Goal: Task Accomplishment & Management: Manage account settings

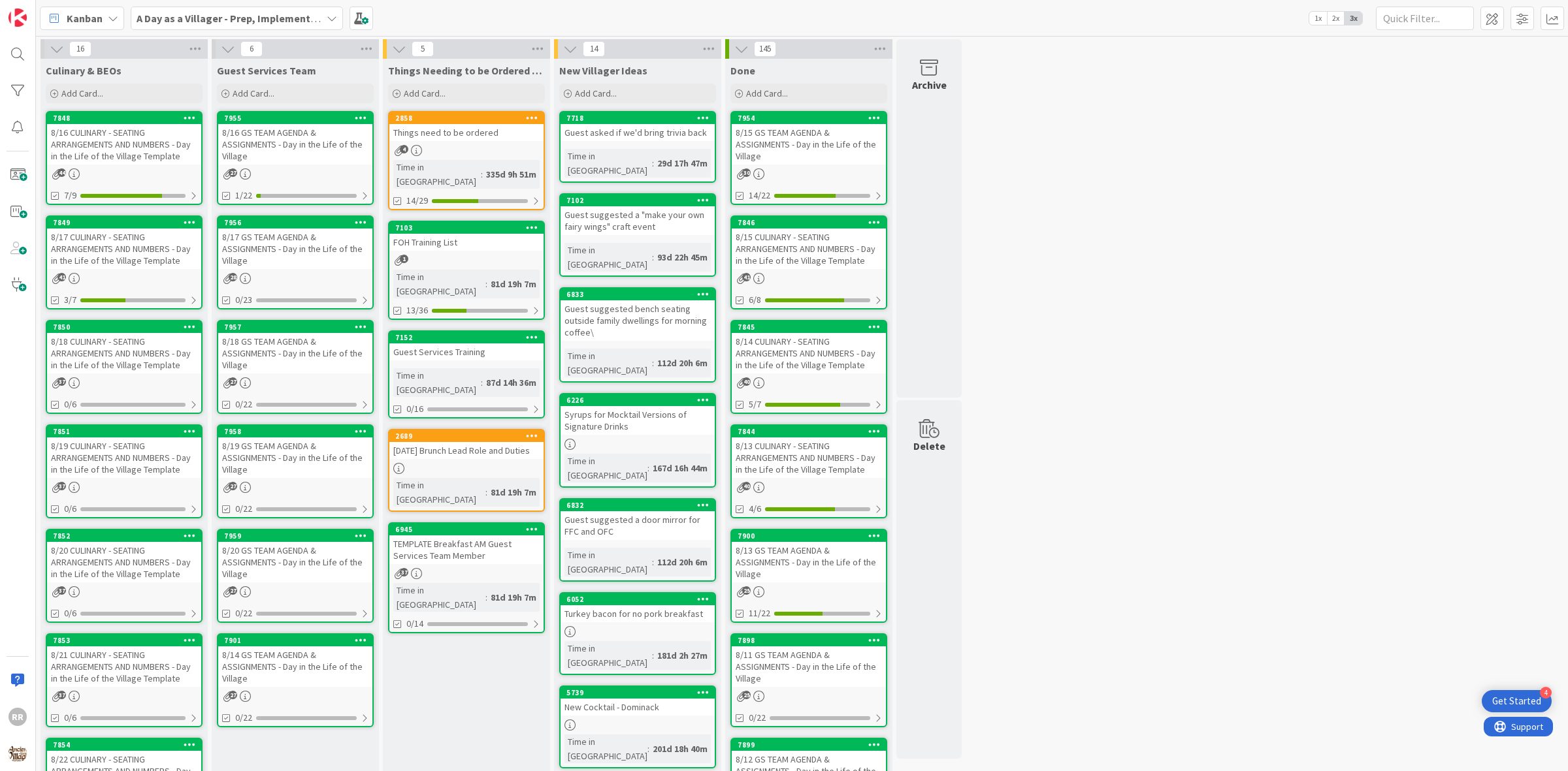
click at [330, 257] on div "8/17 GS TEAM AGENDA & ASSIGNMENTS - Day in the Life of the Village" at bounding box center [295, 249] width 154 height 40
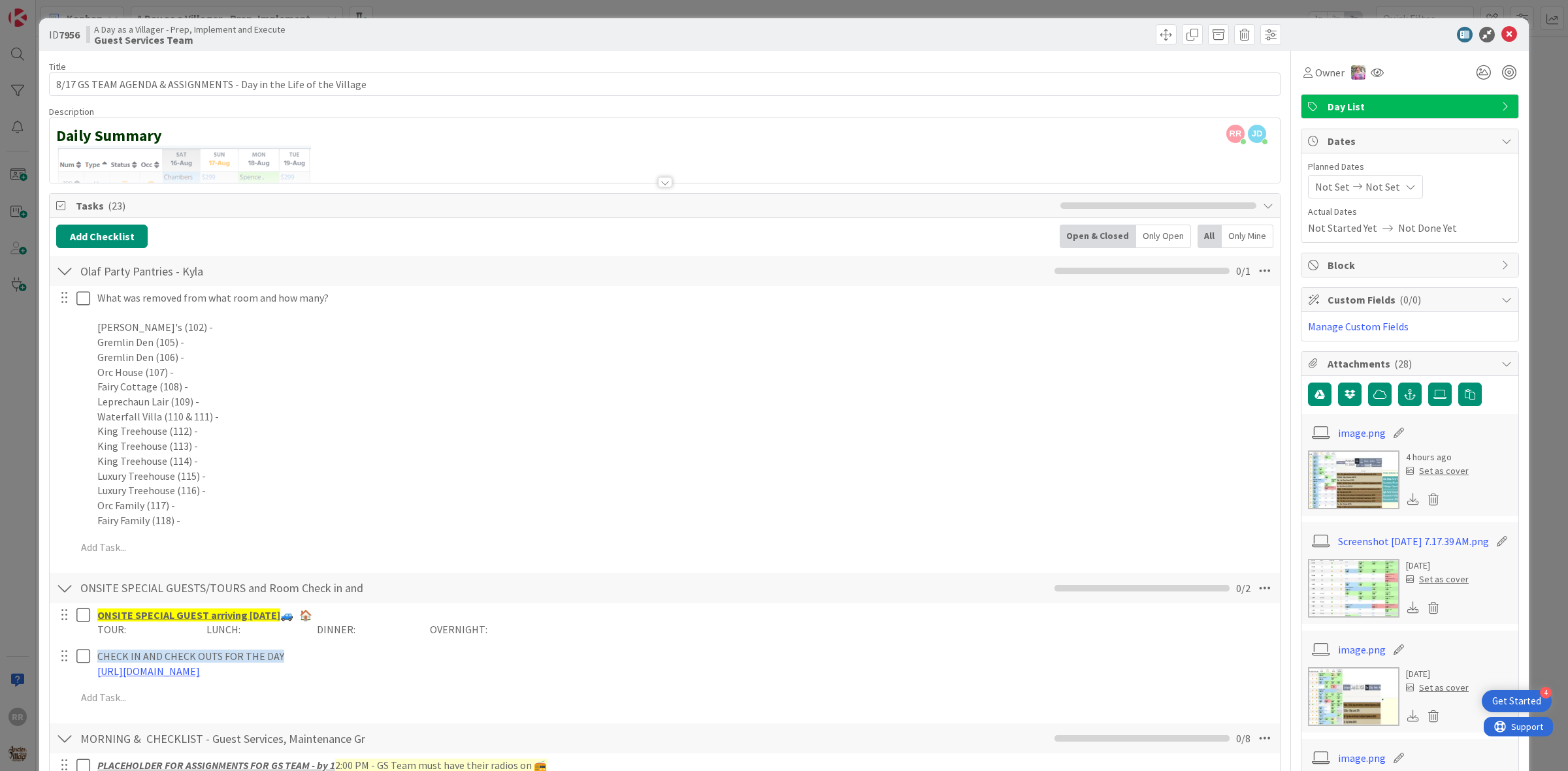
click at [1501, 37] on icon at bounding box center [1509, 35] width 16 height 16
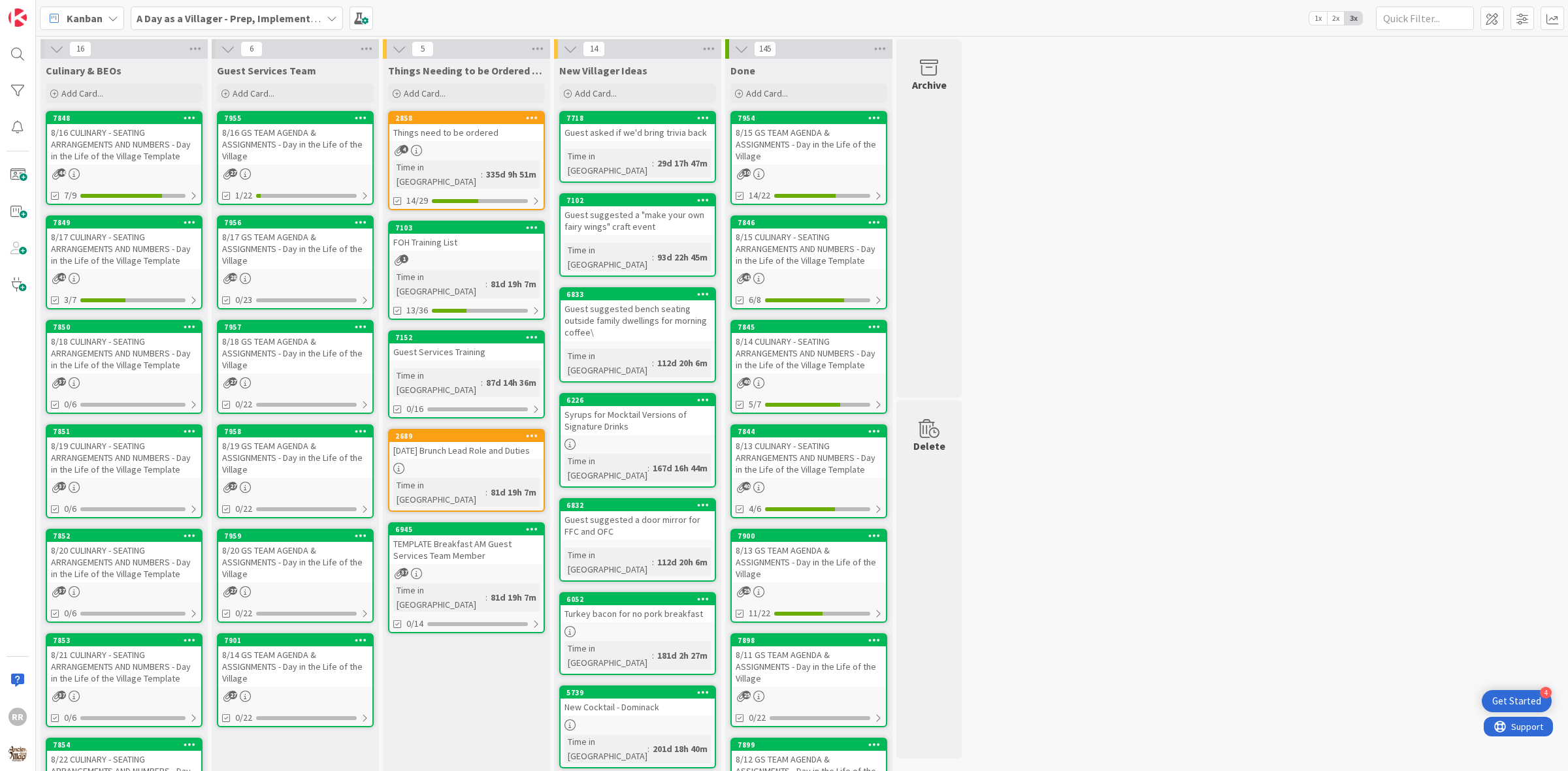
click at [210, 56] on div "6 Guest Services Team Add Card... 7955 8/16 GS TEAM AGENDA & ASSIGNMENTS - Day …" at bounding box center [295, 616] width 171 height 1155
click at [301, 233] on div "8/17 GS TEAM AGENDA & ASSIGNMENTS - Day in the Life of the Village" at bounding box center [295, 249] width 154 height 40
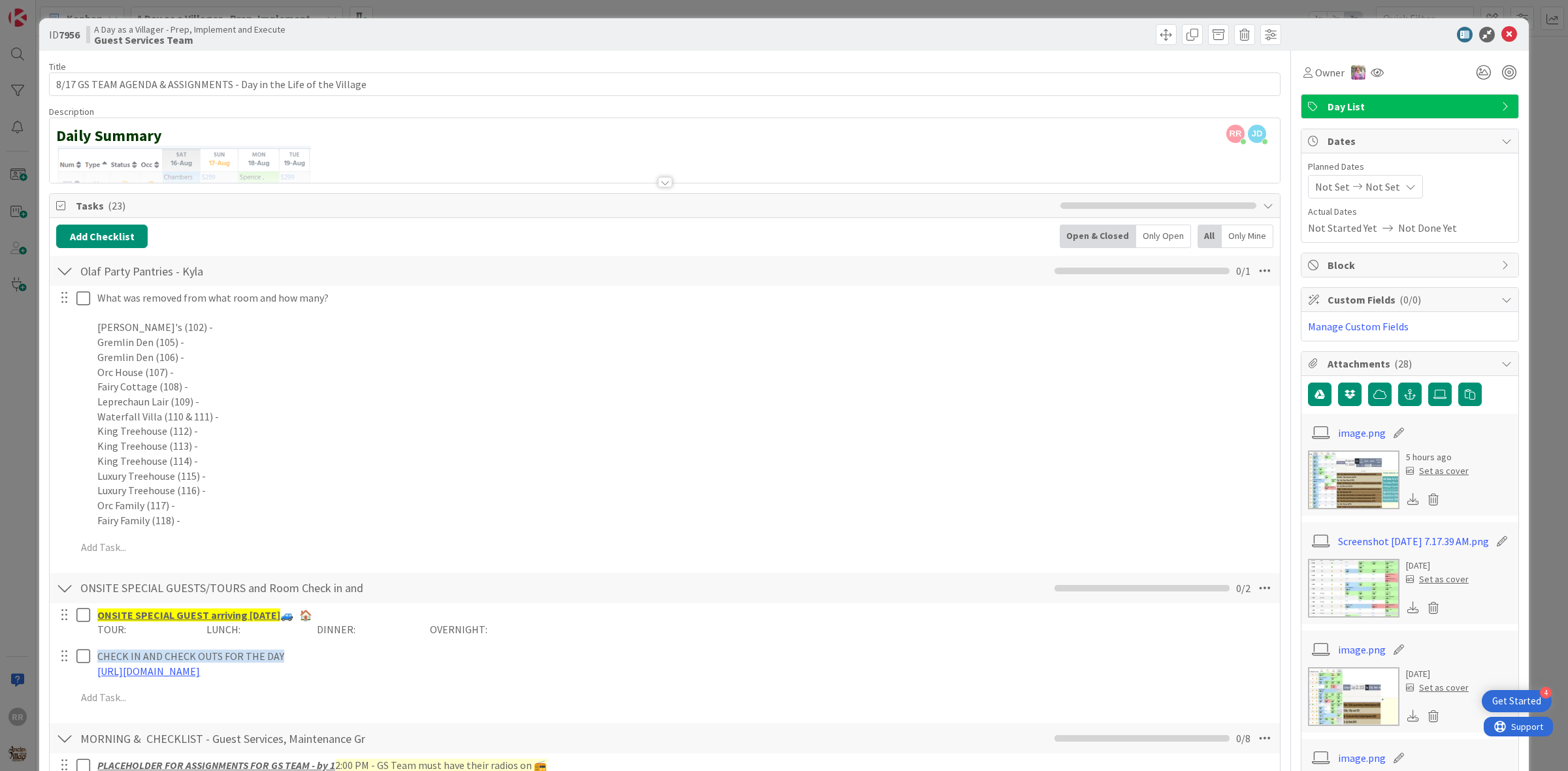
click at [69, 275] on div at bounding box center [64, 271] width 17 height 24
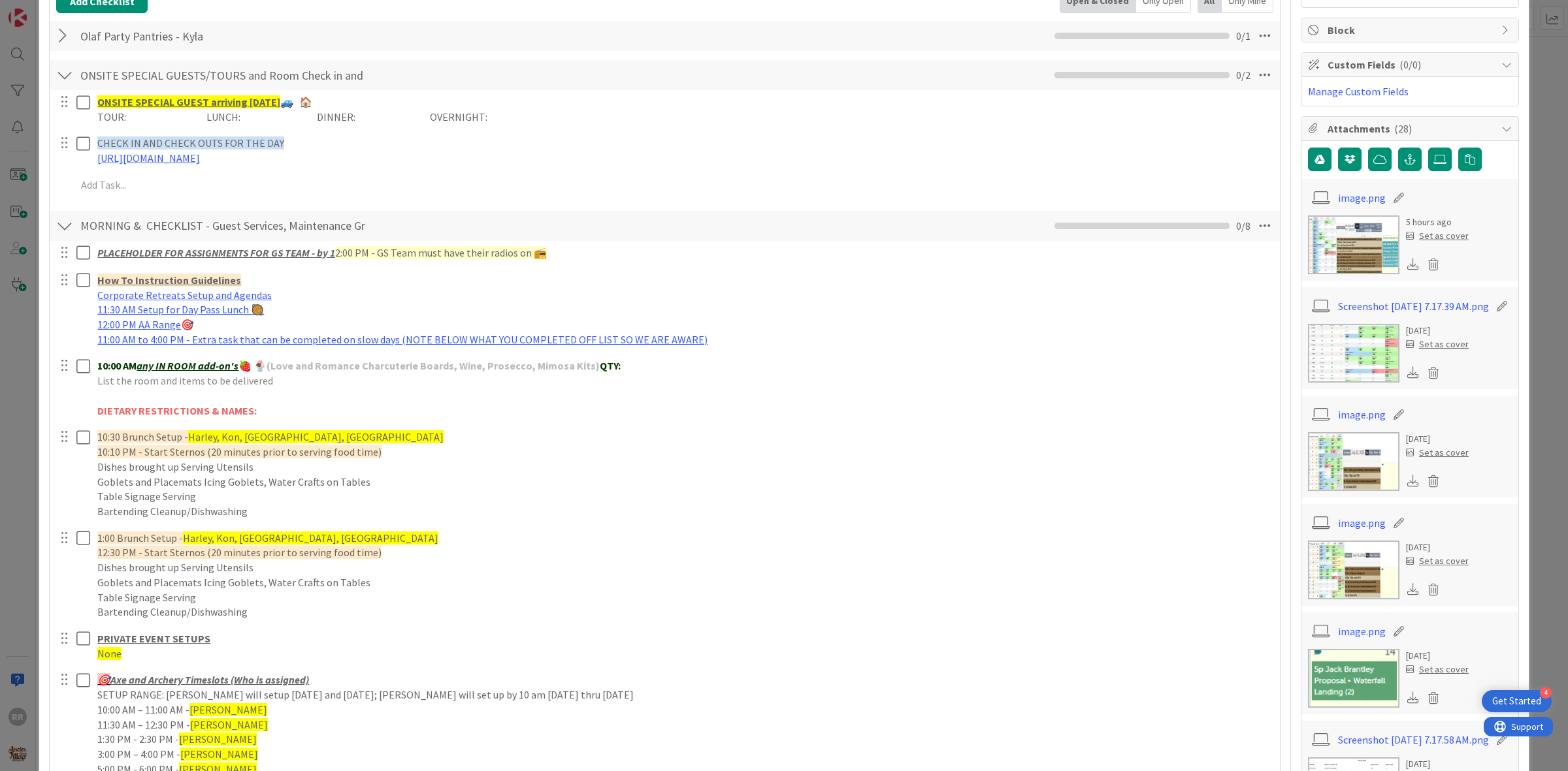
scroll to position [245, 0]
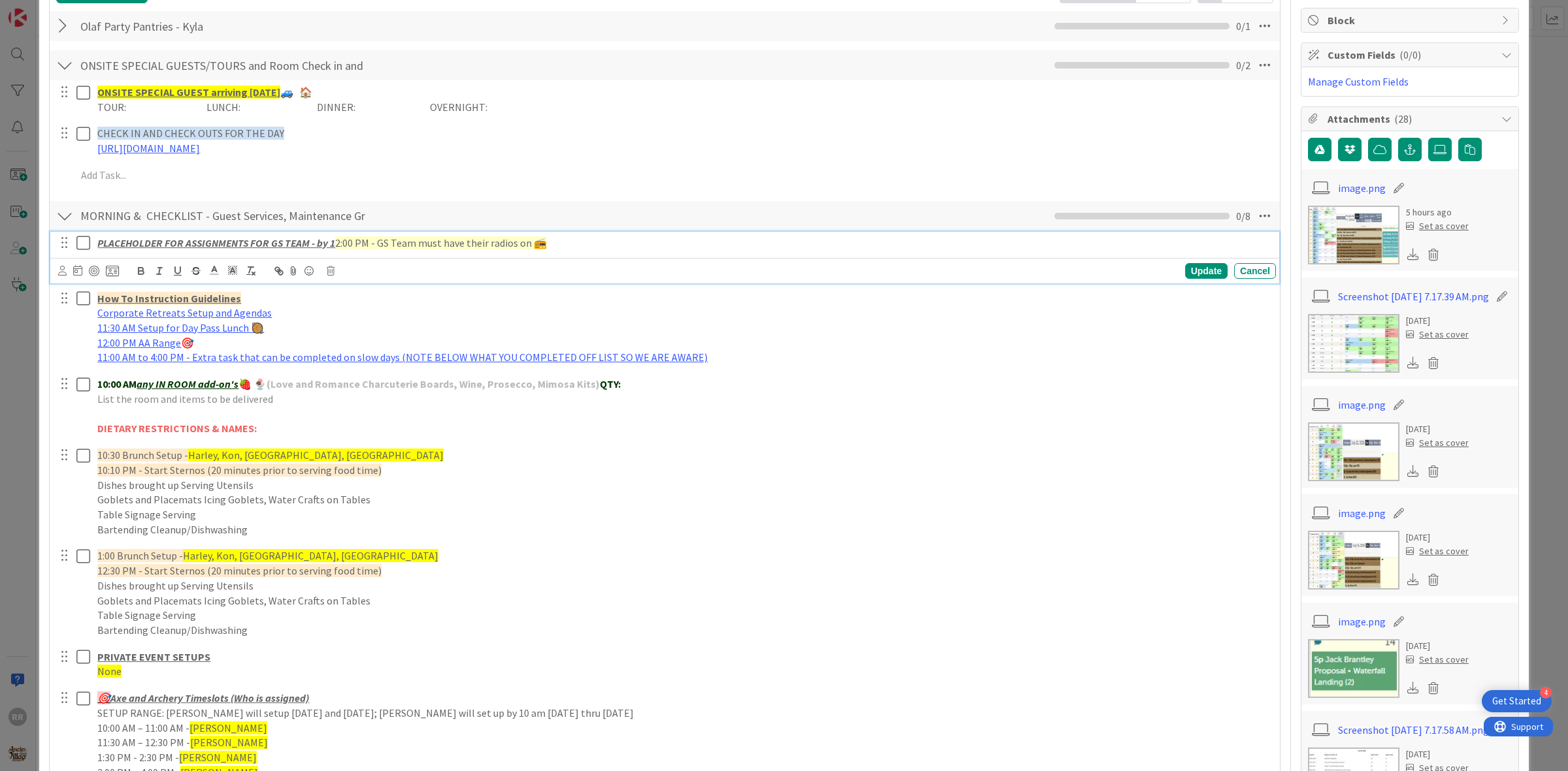
click at [85, 244] on icon at bounding box center [86, 243] width 20 height 16
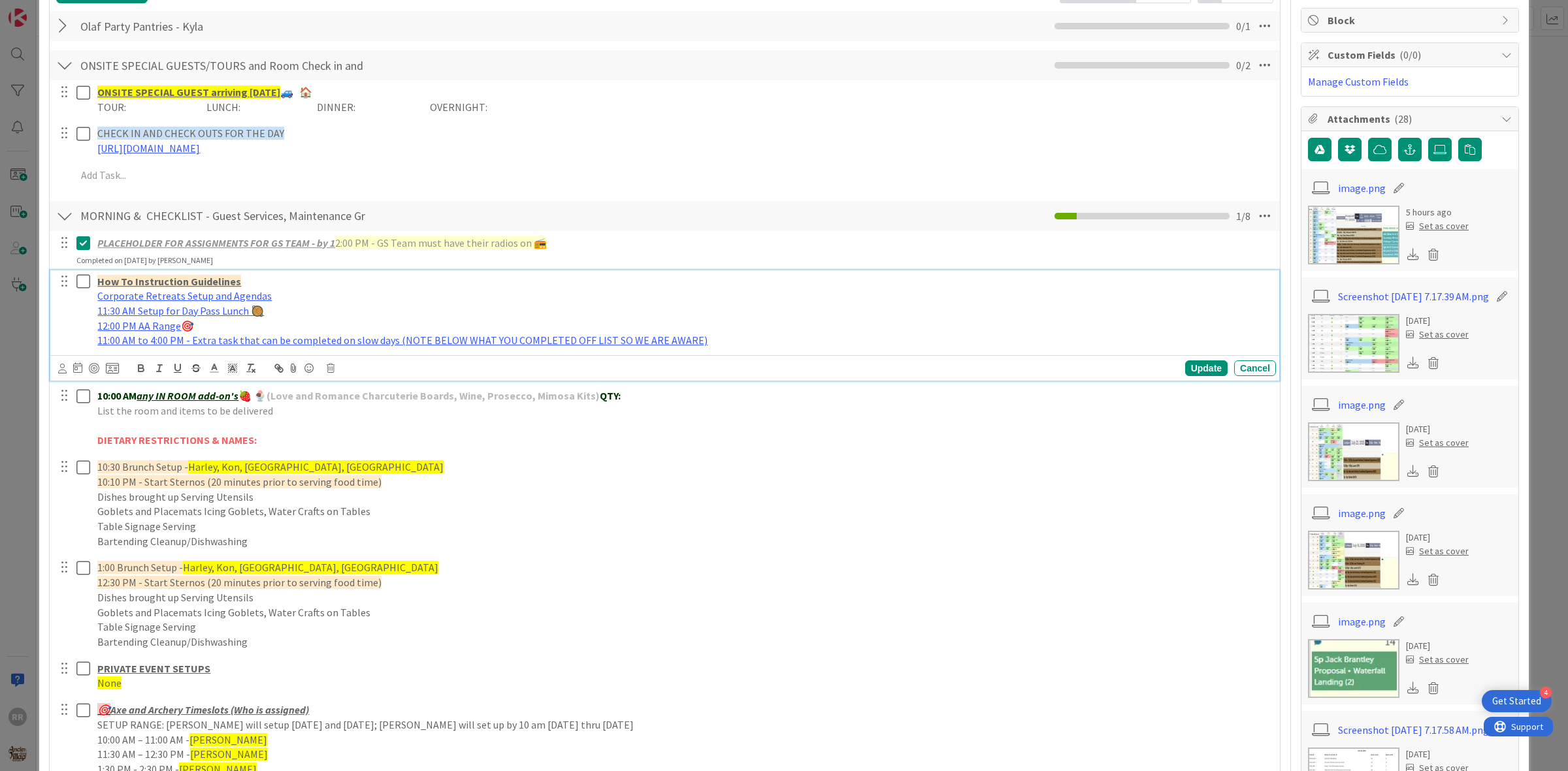
click at [85, 285] on icon at bounding box center [86, 282] width 20 height 16
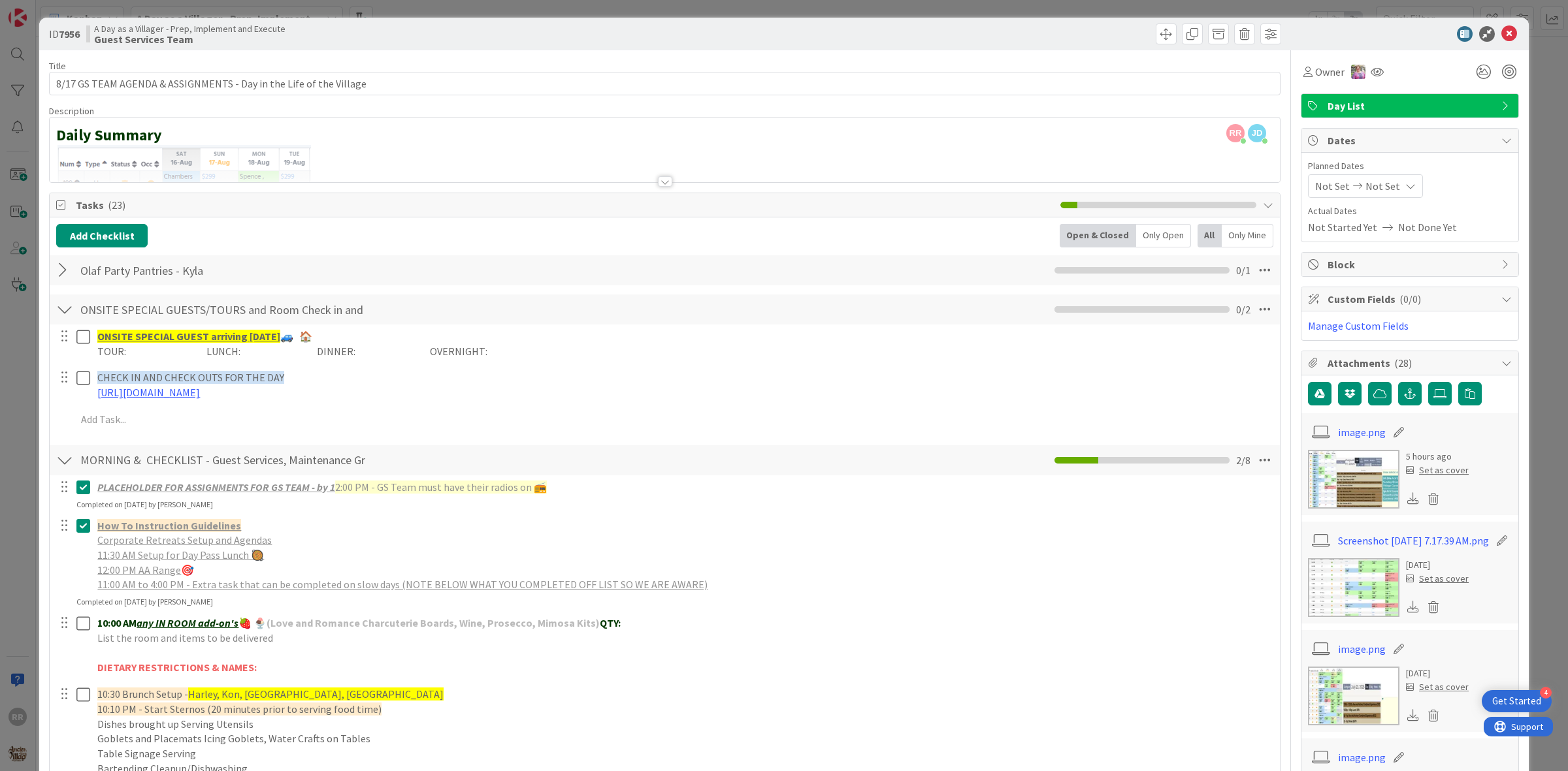
scroll to position [0, 0]
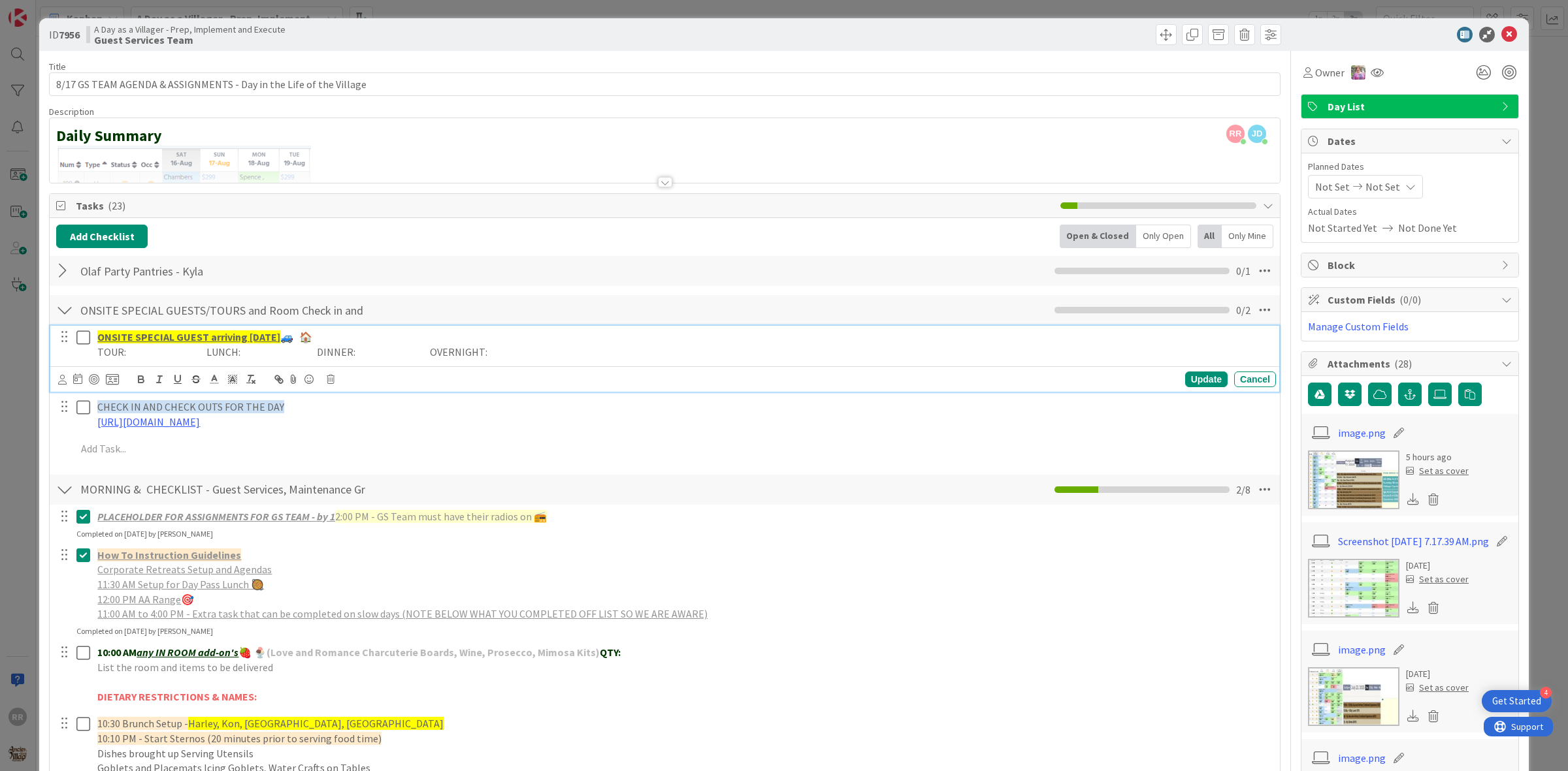
click at [80, 340] on icon at bounding box center [86, 337] width 20 height 16
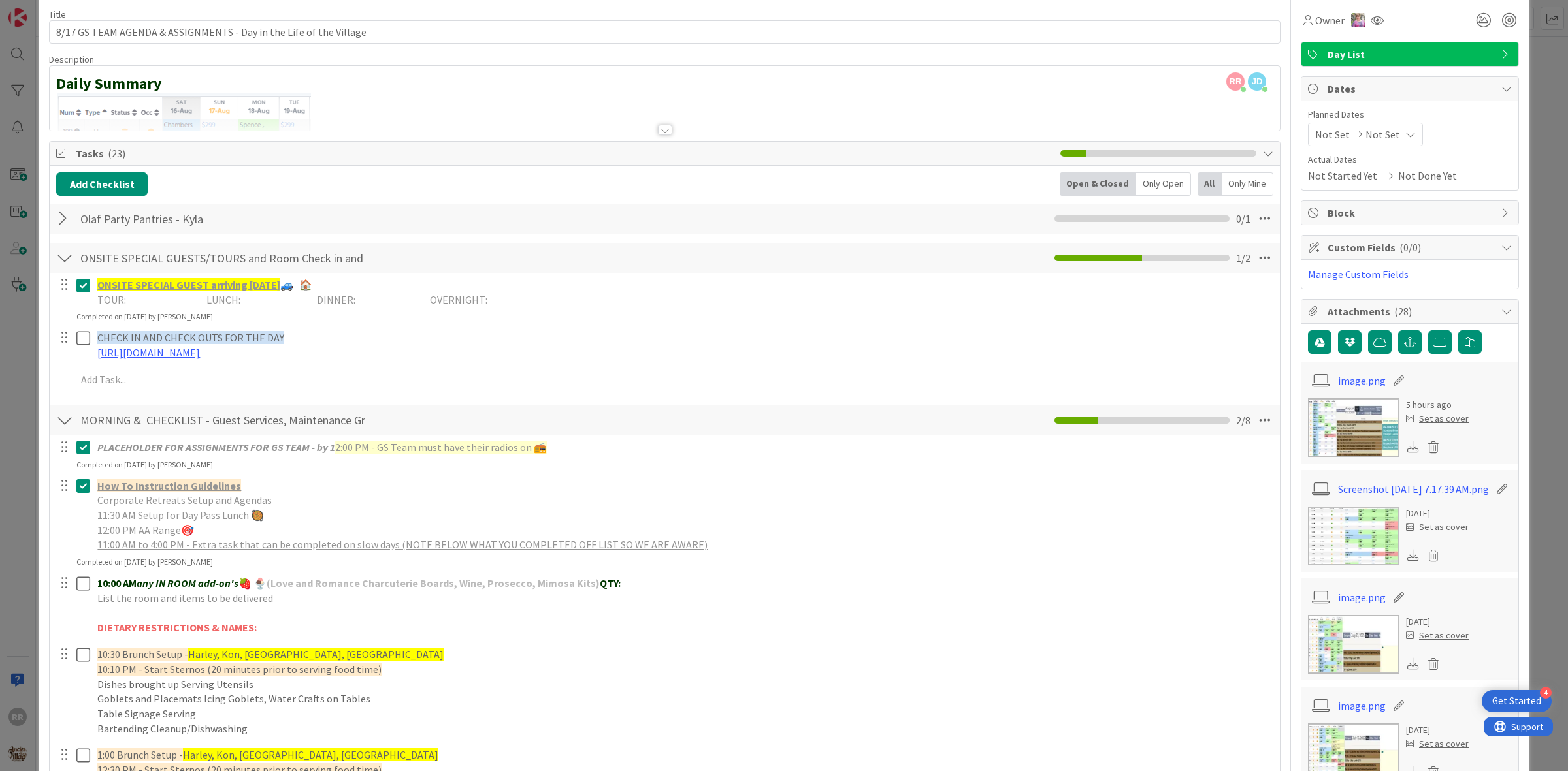
scroll to position [327, 0]
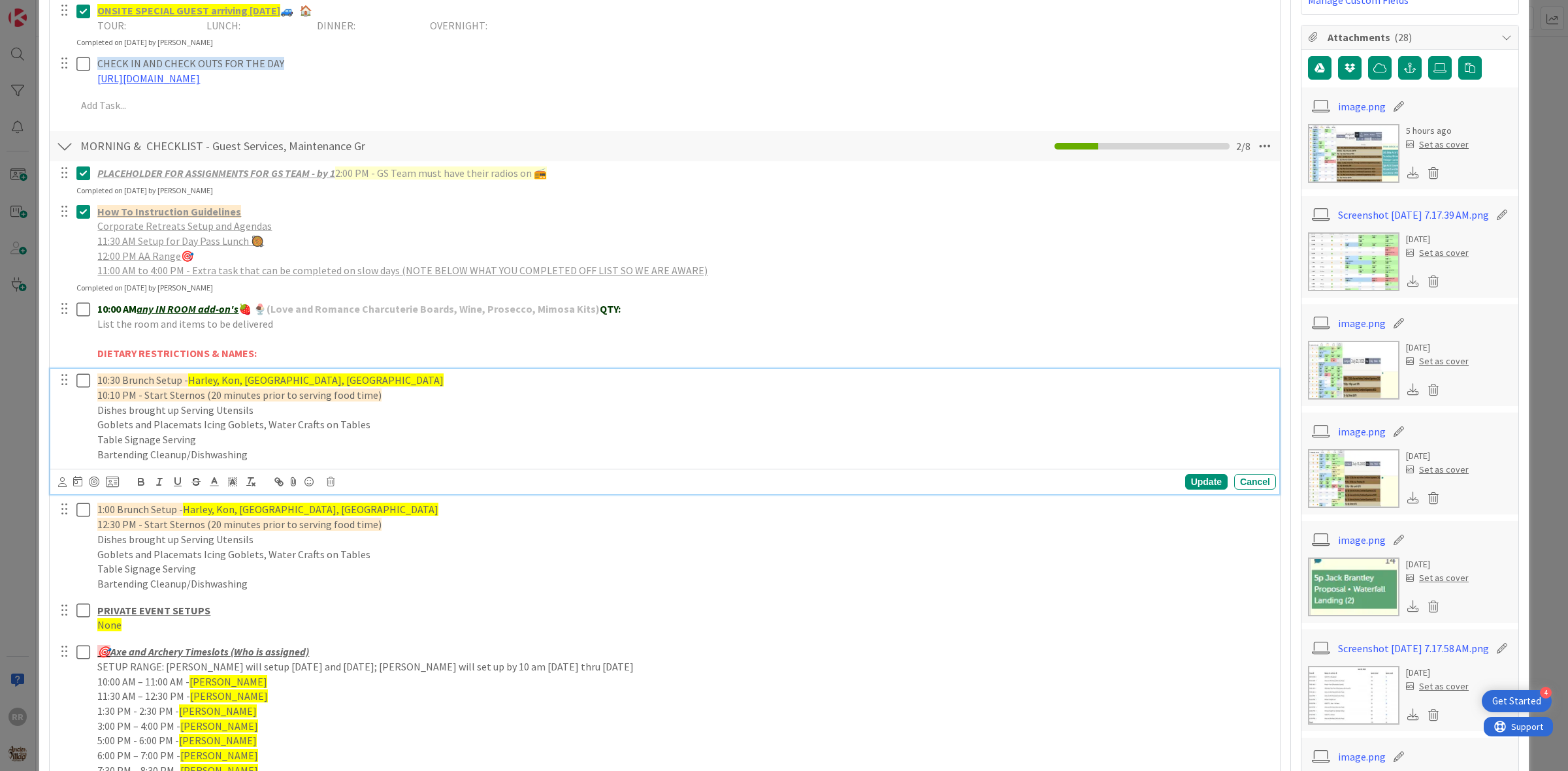
click at [278, 379] on span "Harley, Kon, Kyndal, Ashlyn" at bounding box center [315, 380] width 255 height 13
drag, startPoint x: 209, startPoint y: 376, endPoint x: 218, endPoint y: 374, distance: 9.2
click at [210, 376] on span "lyn Anni, Haden, Kevin" at bounding box center [267, 380] width 160 height 13
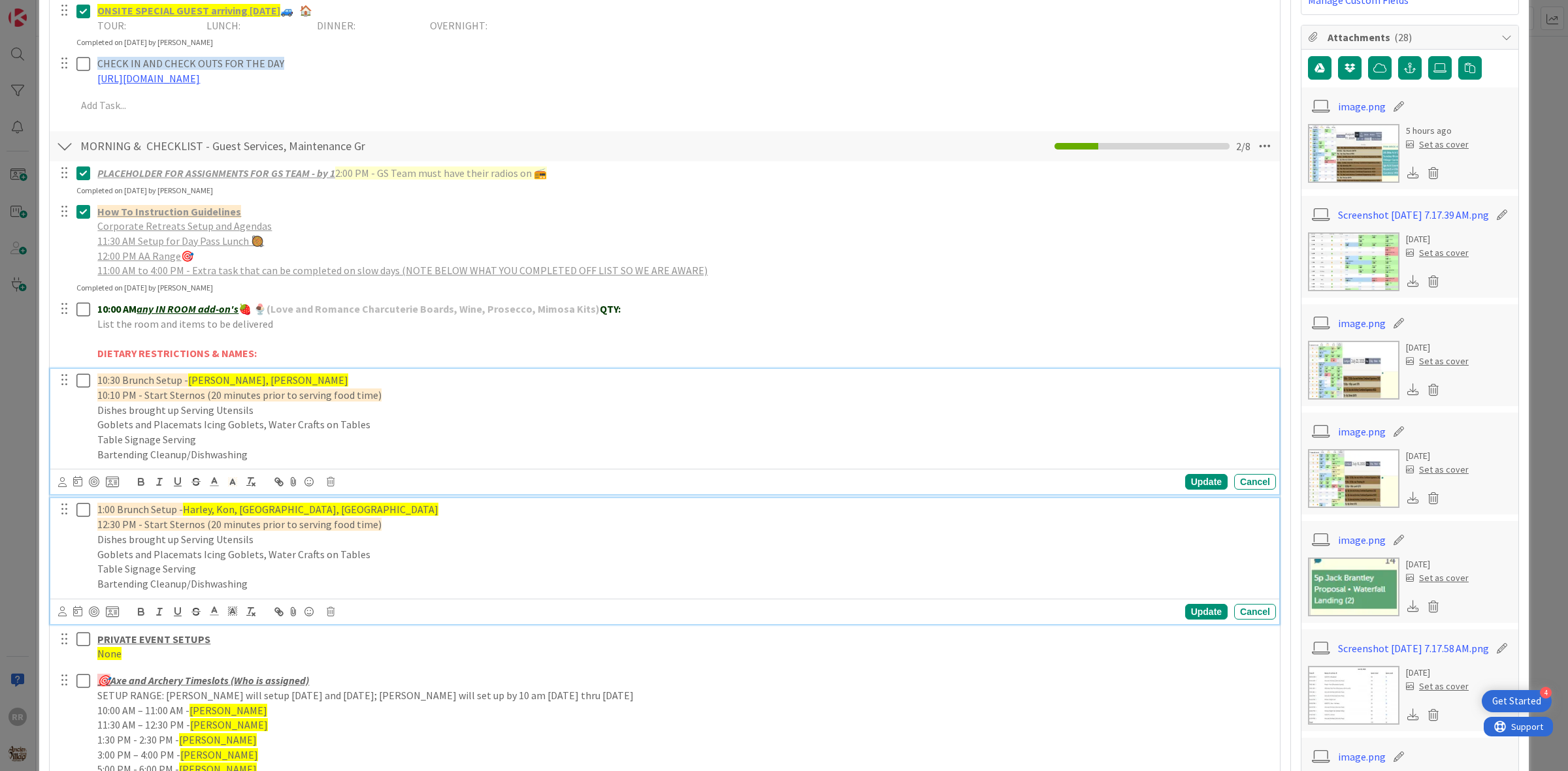
click at [294, 507] on span "Harley, Kon, Kyndal, Ashlyn" at bounding box center [310, 509] width 255 height 13
click at [80, 413] on div at bounding box center [74, 418] width 37 height 97
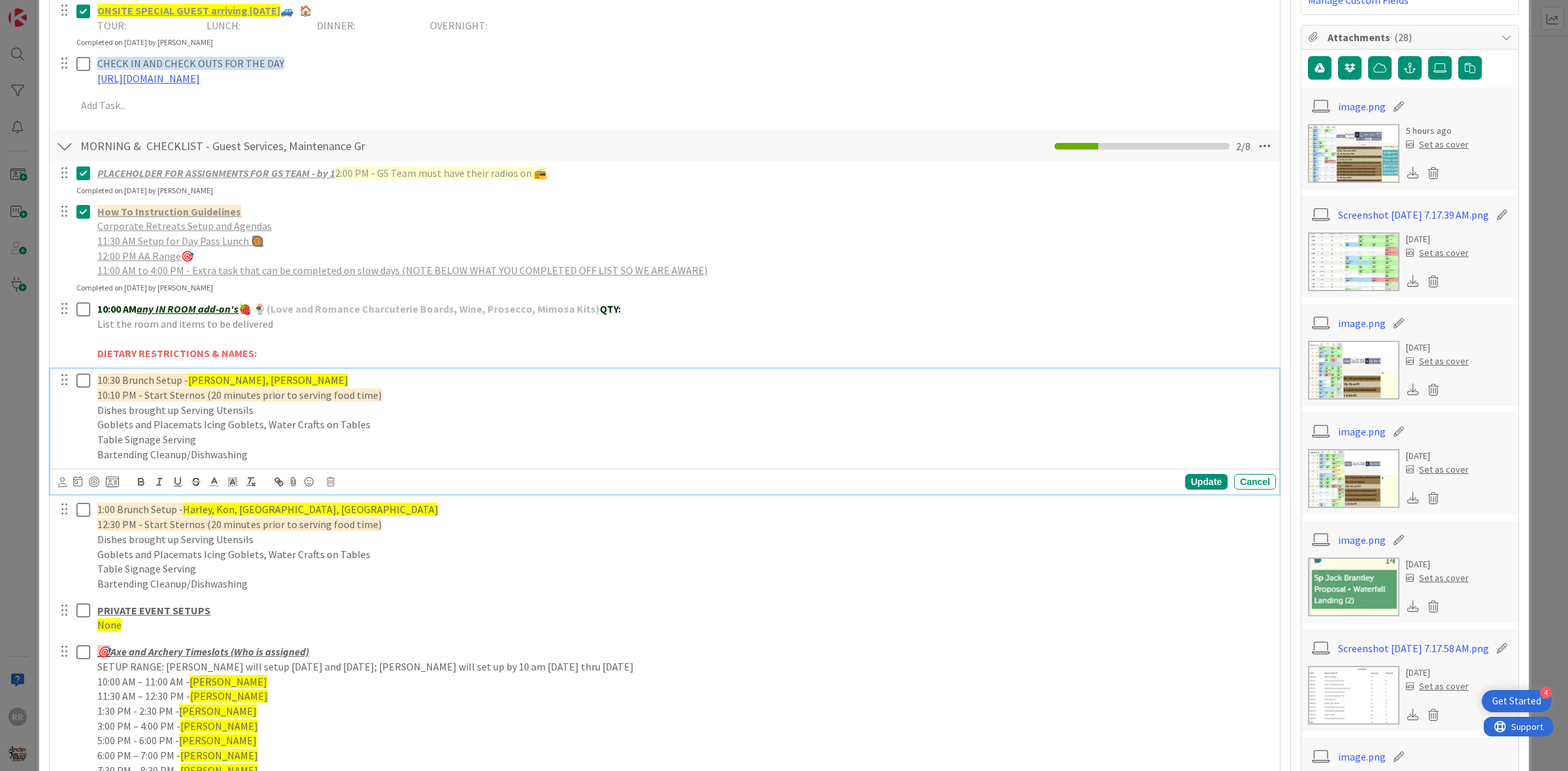
click at [83, 384] on icon at bounding box center [86, 381] width 20 height 16
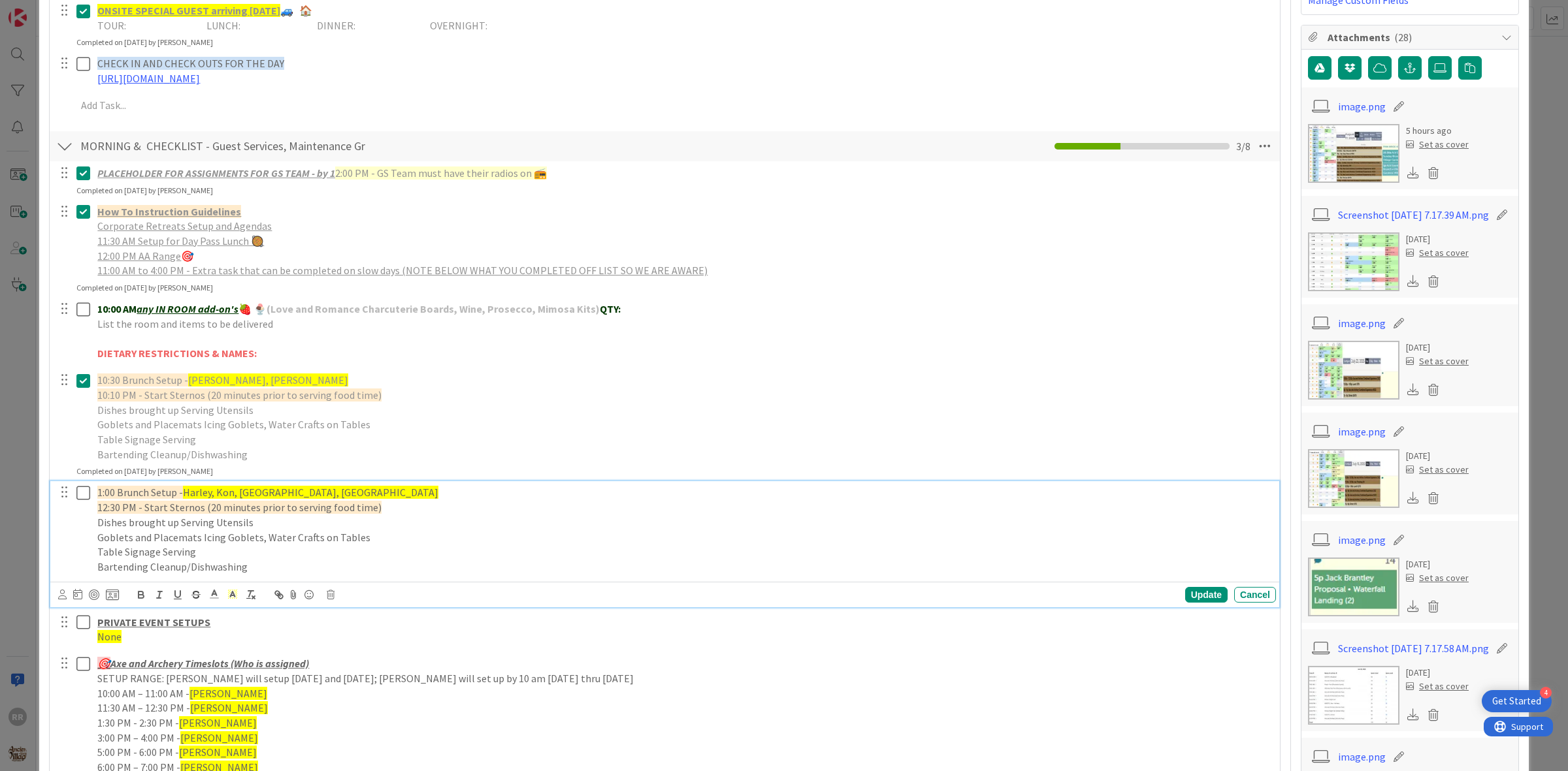
drag, startPoint x: 304, startPoint y: 494, endPoint x: 350, endPoint y: 487, distance: 46.5
click at [304, 493] on p "1:00 Brunch Setup - Harley, Kon, Kyndal, Ashlyn" at bounding box center [684, 493] width 1173 height 15
click at [272, 498] on span "Harley, Kon, Kyndal, Ashlyn" at bounding box center [310, 492] width 255 height 13
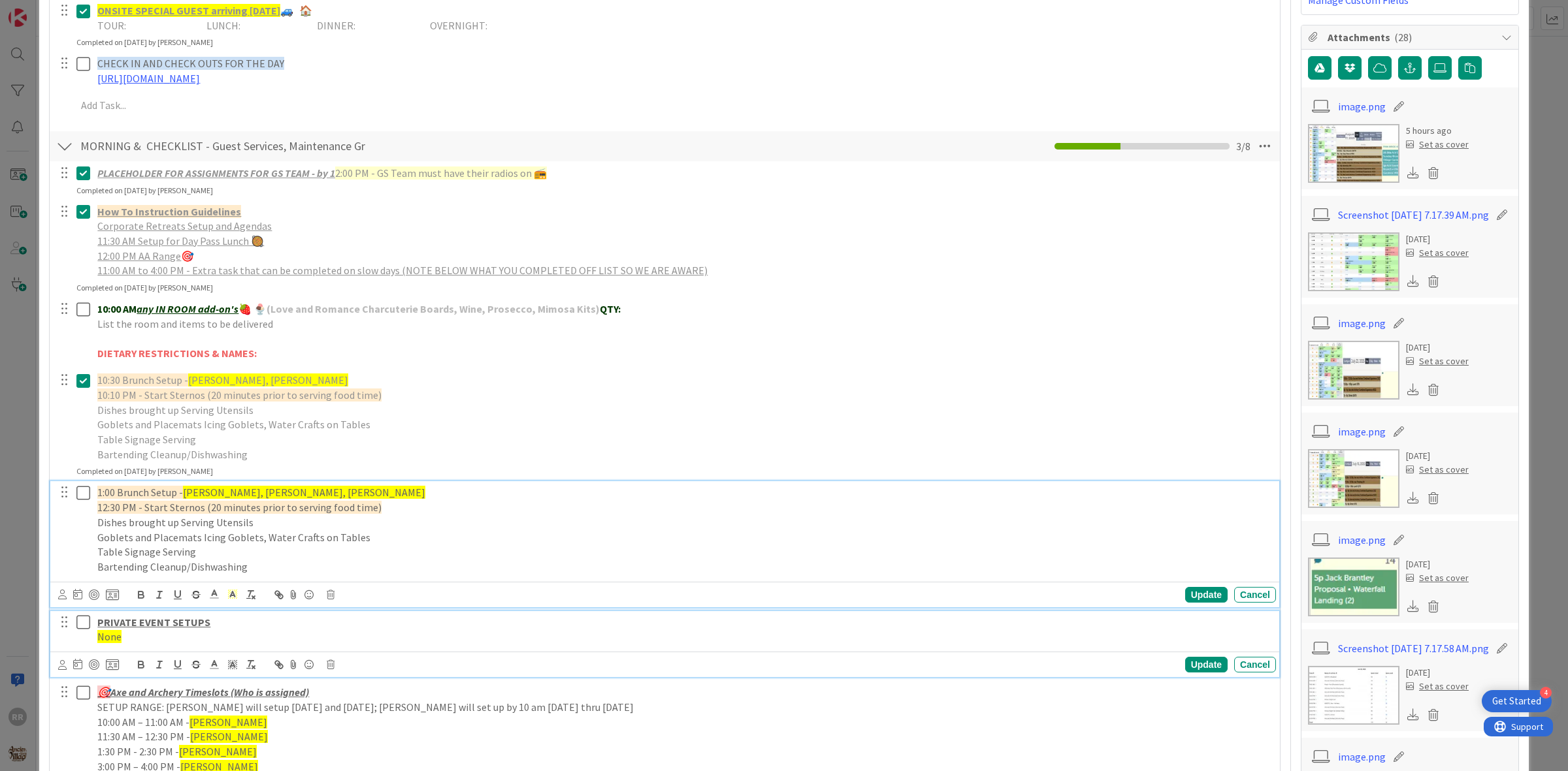
click at [80, 628] on icon at bounding box center [86, 622] width 20 height 16
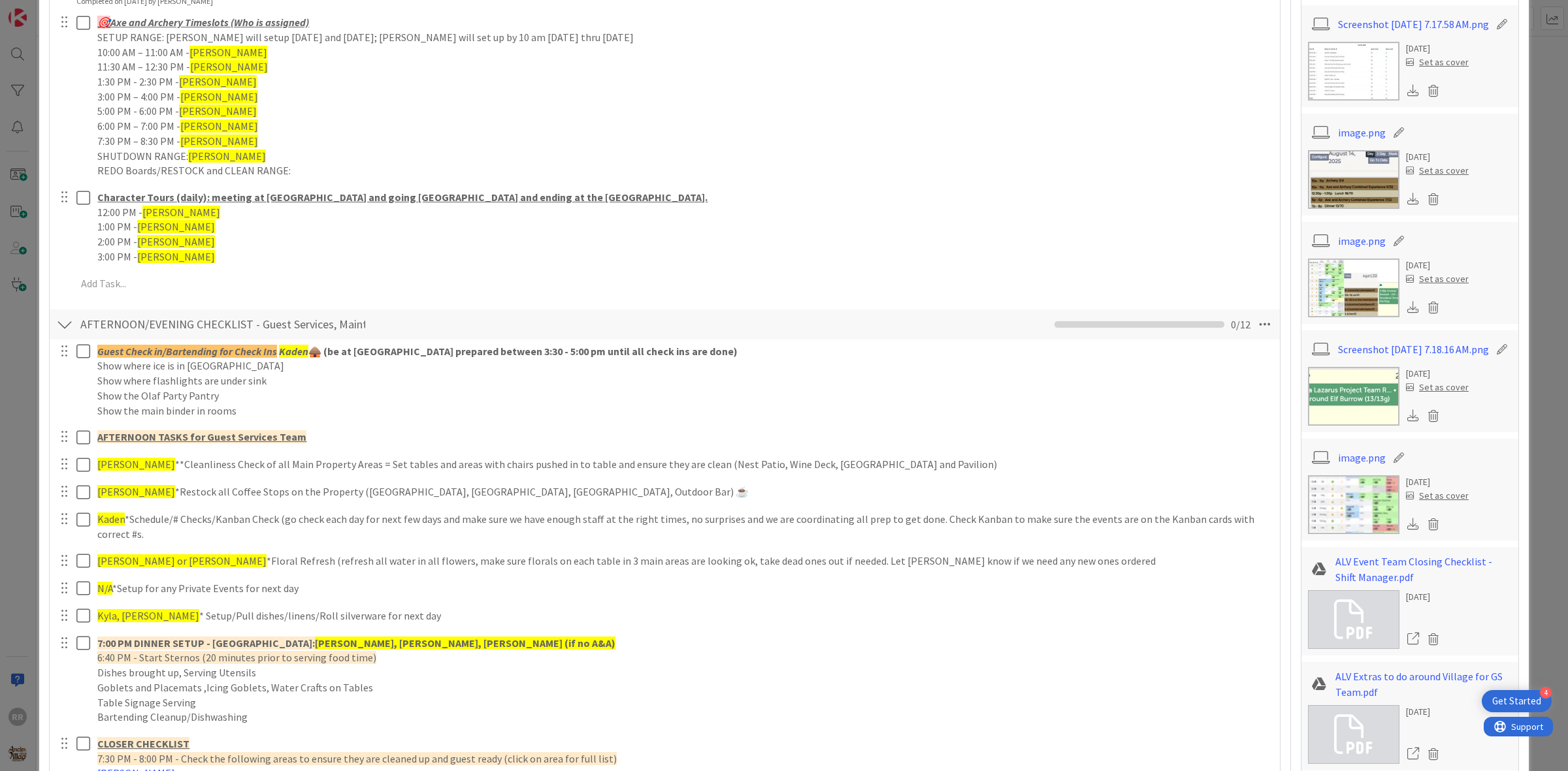
scroll to position [980, 0]
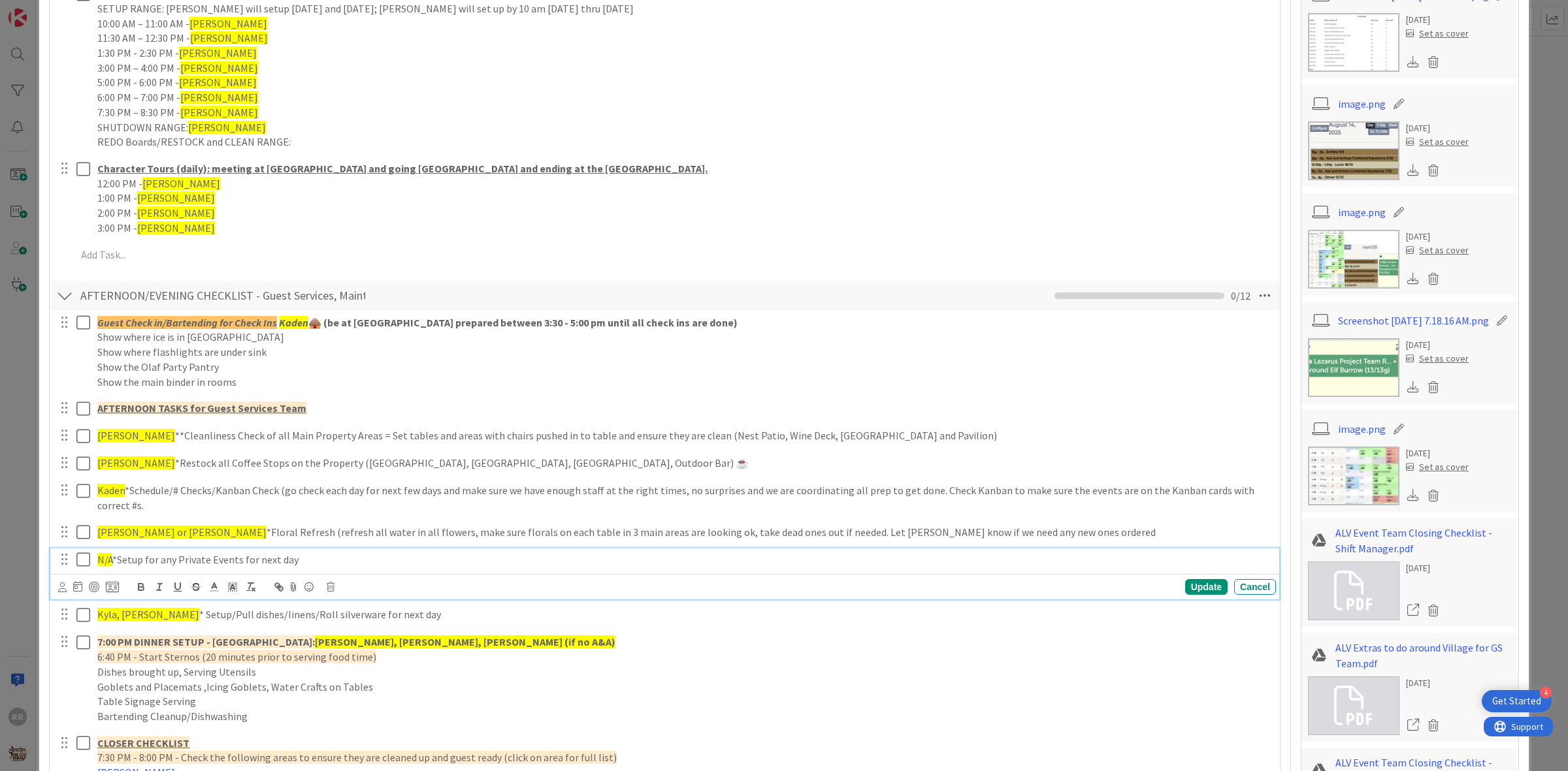
click at [82, 565] on icon at bounding box center [86, 560] width 20 height 16
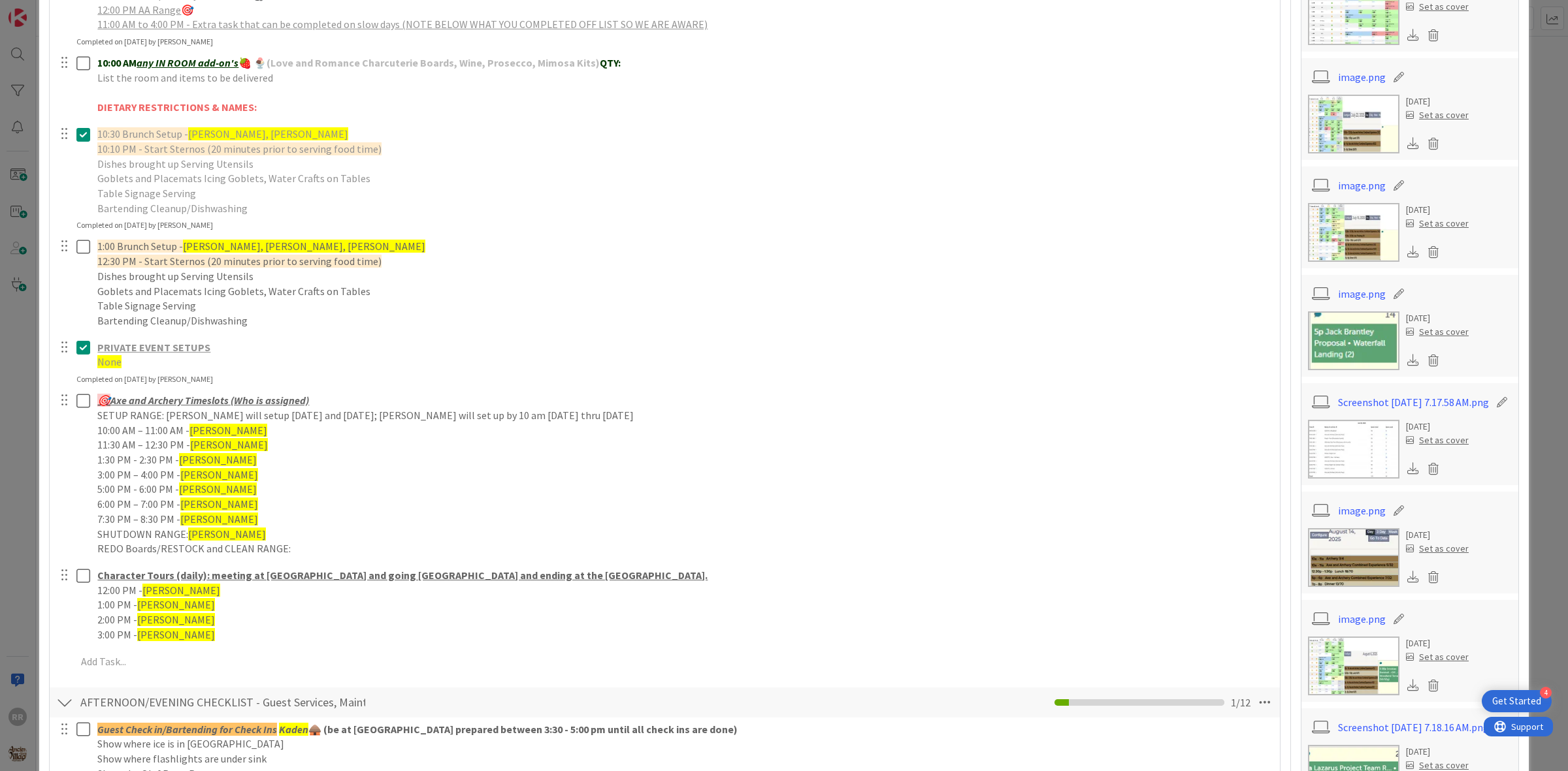
scroll to position [572, 0]
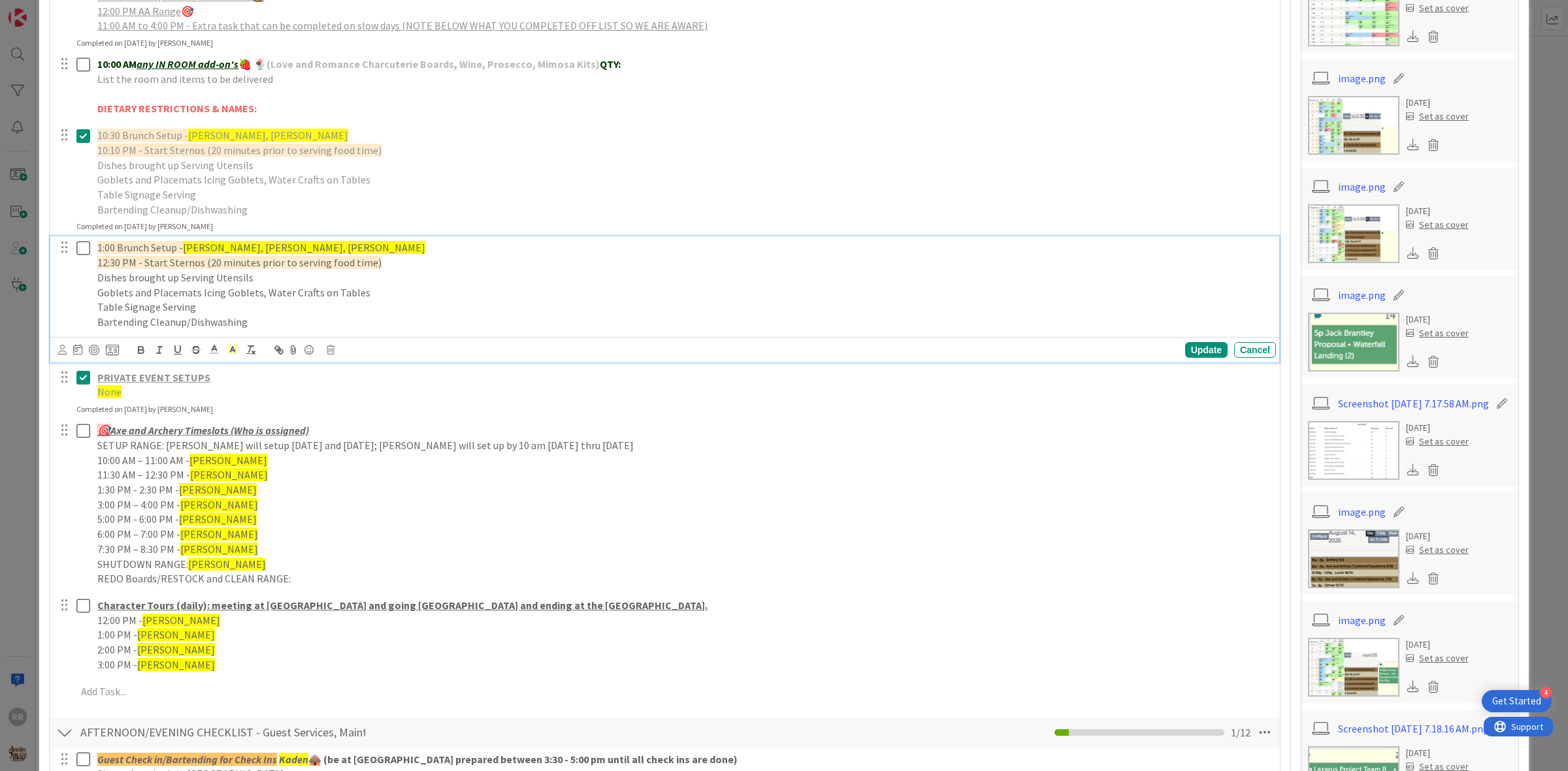
click at [298, 249] on span "Ashlyn, Nate, Simon, Kelcey" at bounding box center [304, 247] width 242 height 13
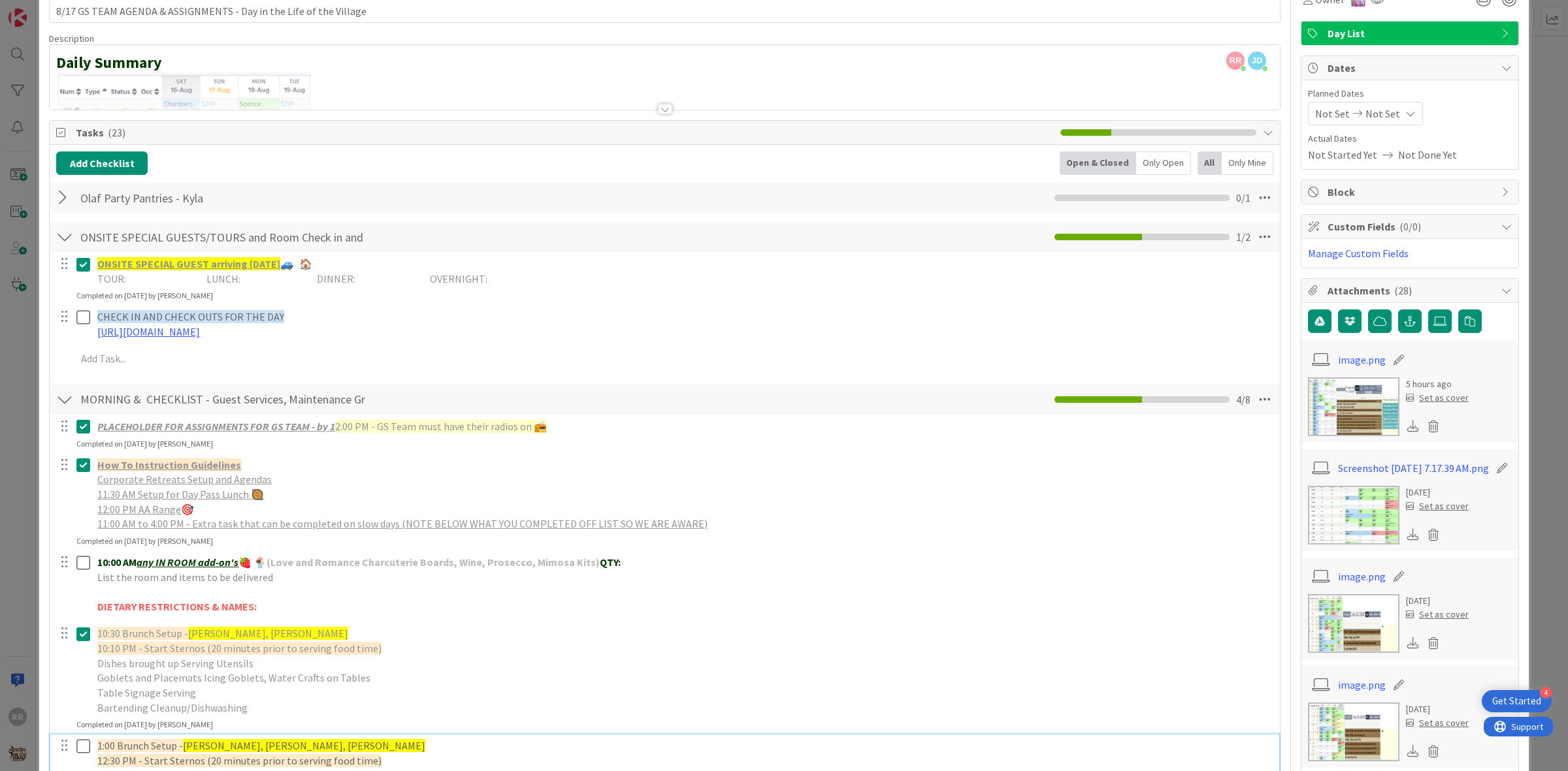
scroll to position [0, 0]
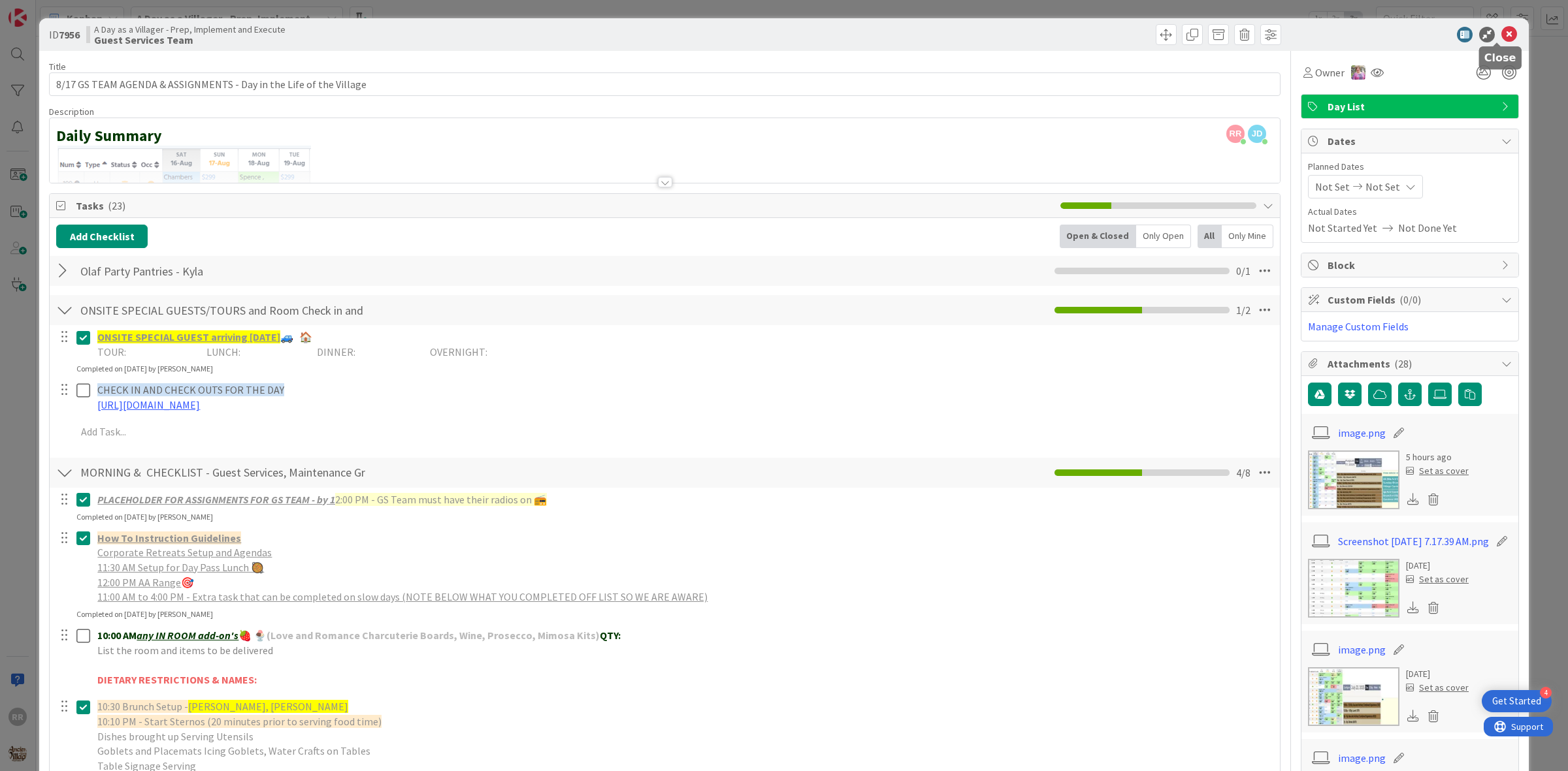
click at [1501, 33] on icon at bounding box center [1509, 35] width 16 height 16
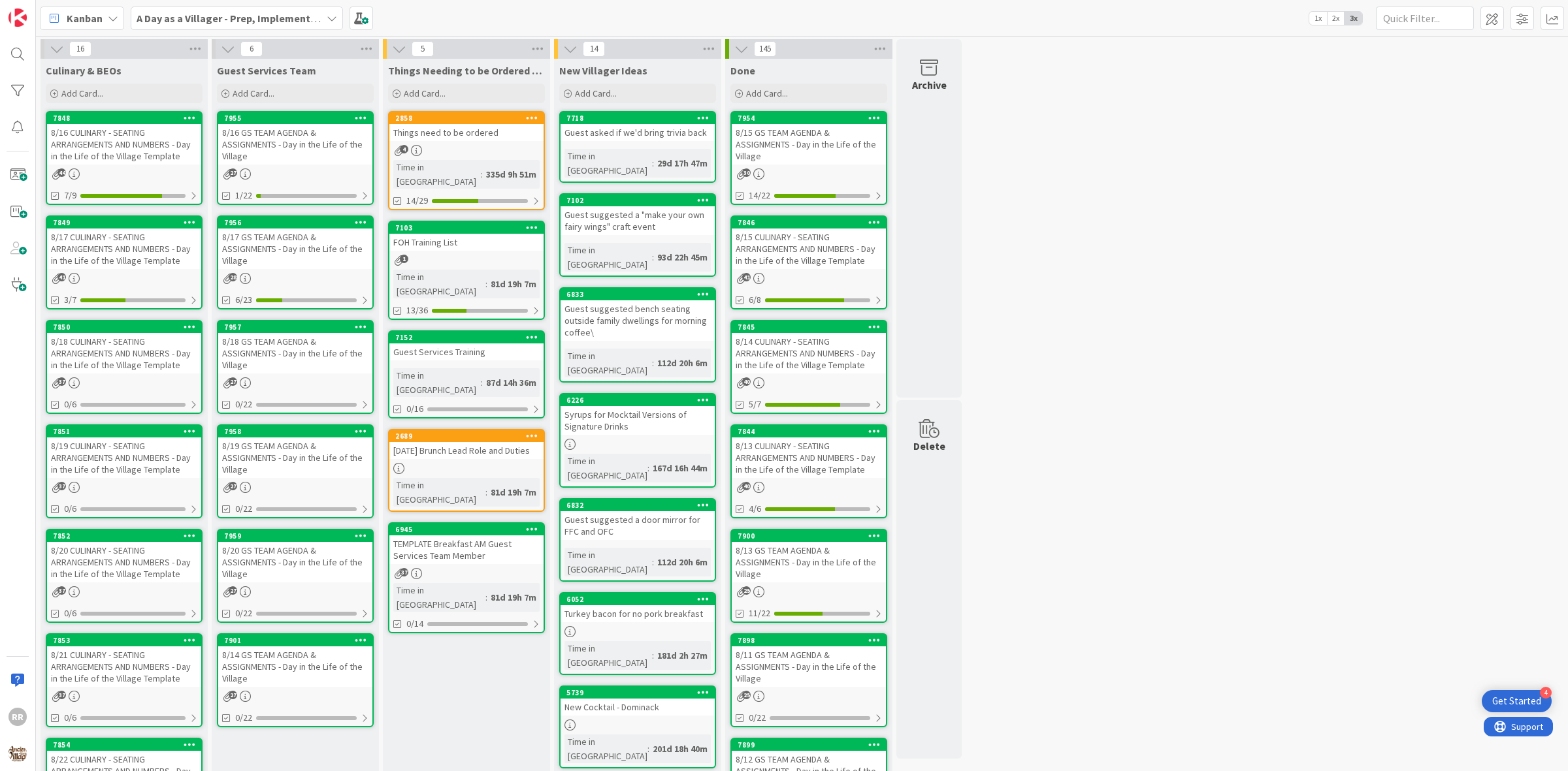
click at [136, 253] on div "8/17 CULINARY - SEATING ARRANGEMENTS AND NUMBERS - Day in the Life of the Villa…" at bounding box center [124, 249] width 154 height 40
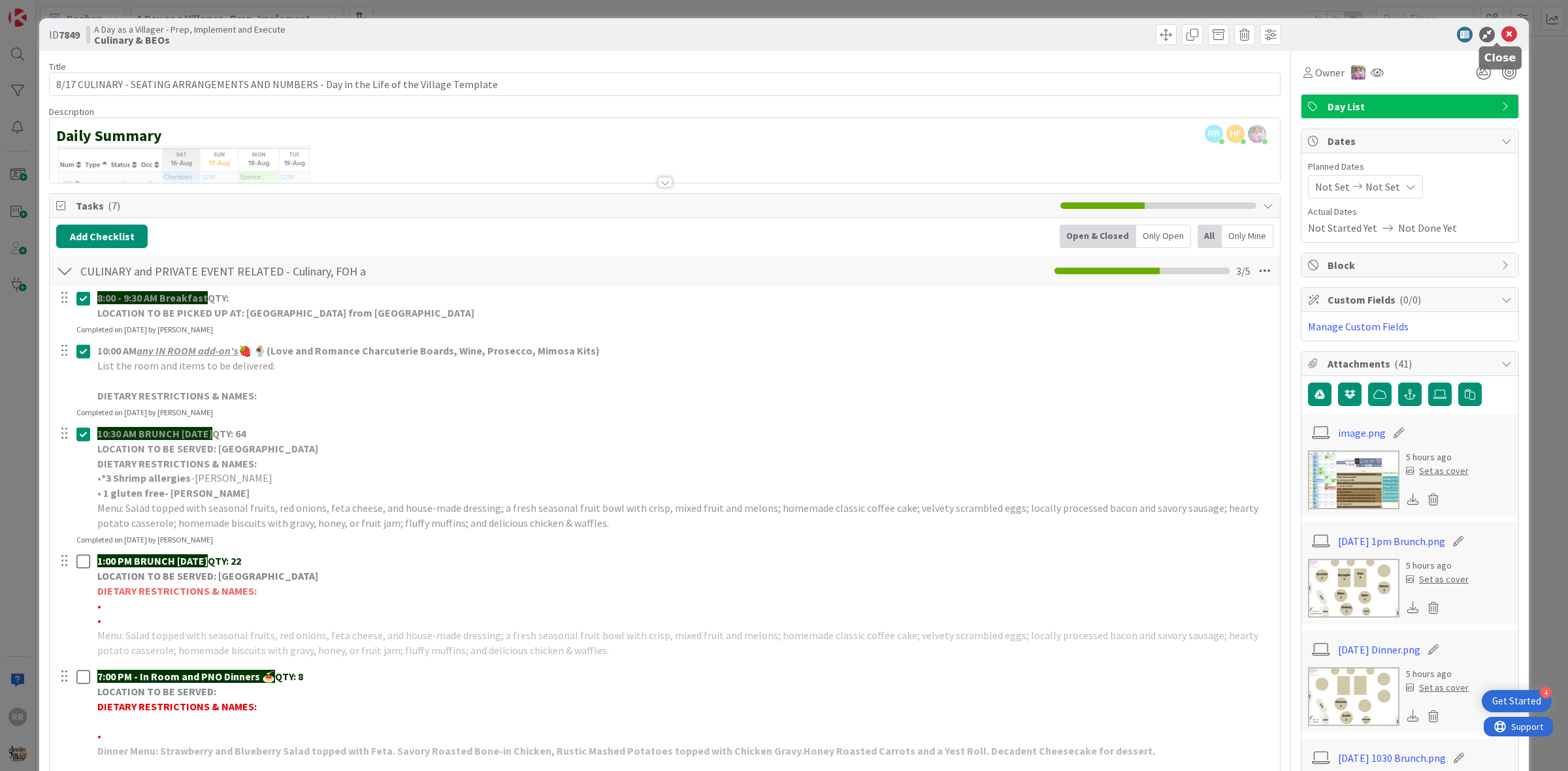
click at [1501, 36] on icon at bounding box center [1509, 35] width 16 height 16
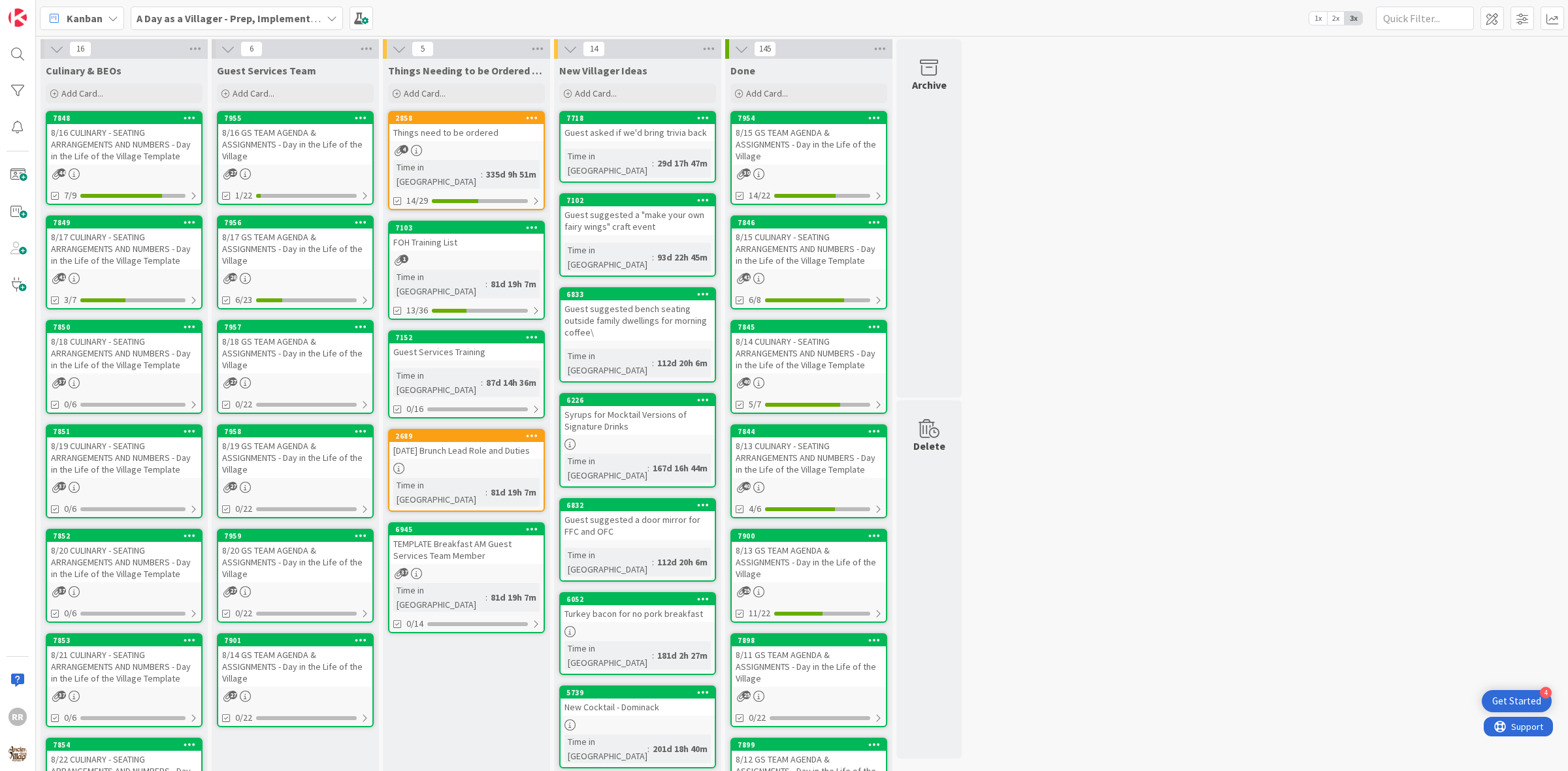
click at [270, 236] on div "8/17 GS TEAM AGENDA & ASSIGNMENTS - Day in the Life of the Village" at bounding box center [295, 249] width 154 height 40
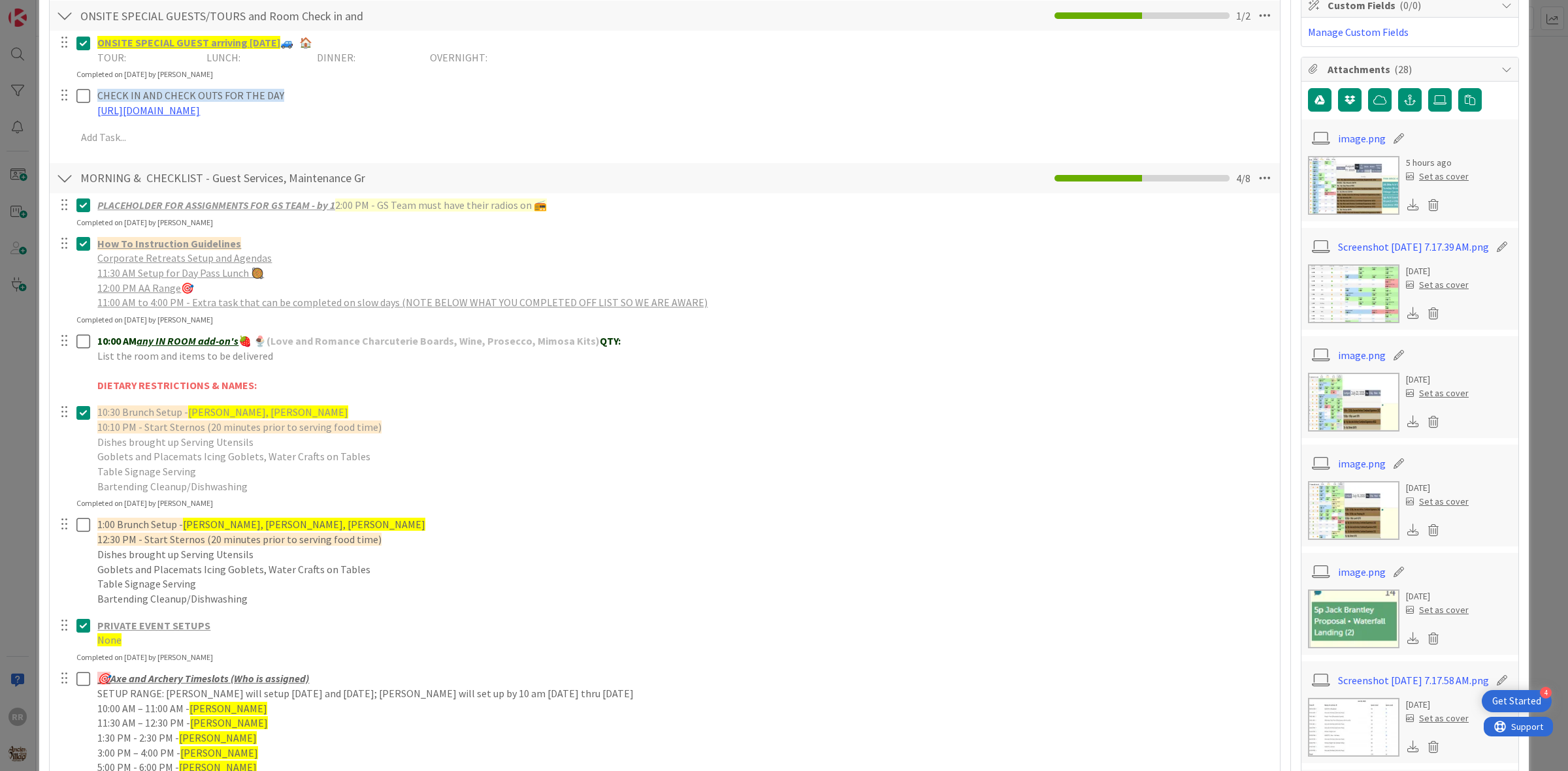
scroll to position [327, 0]
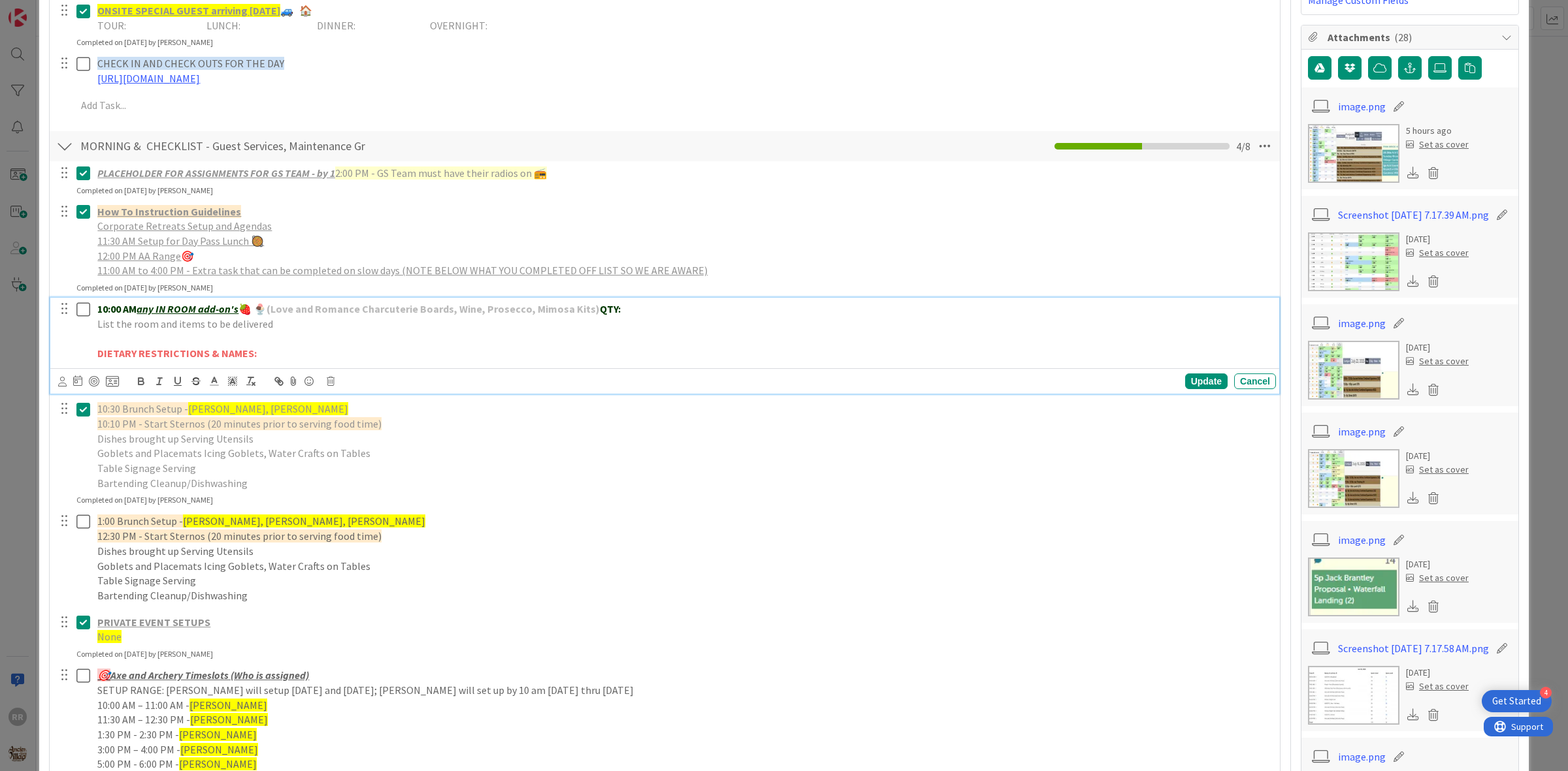
click at [82, 302] on icon at bounding box center [86, 310] width 20 height 16
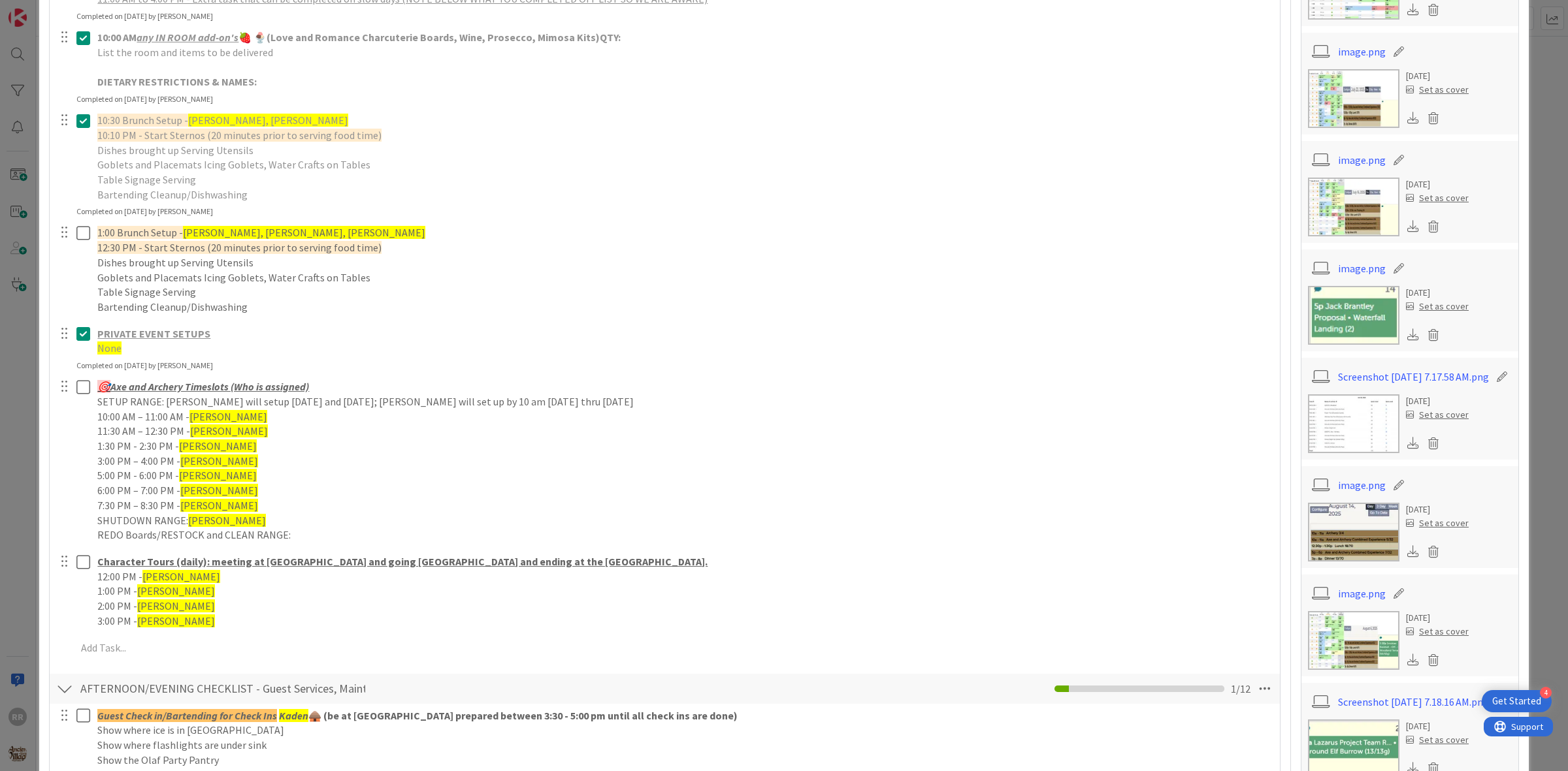
scroll to position [572, 0]
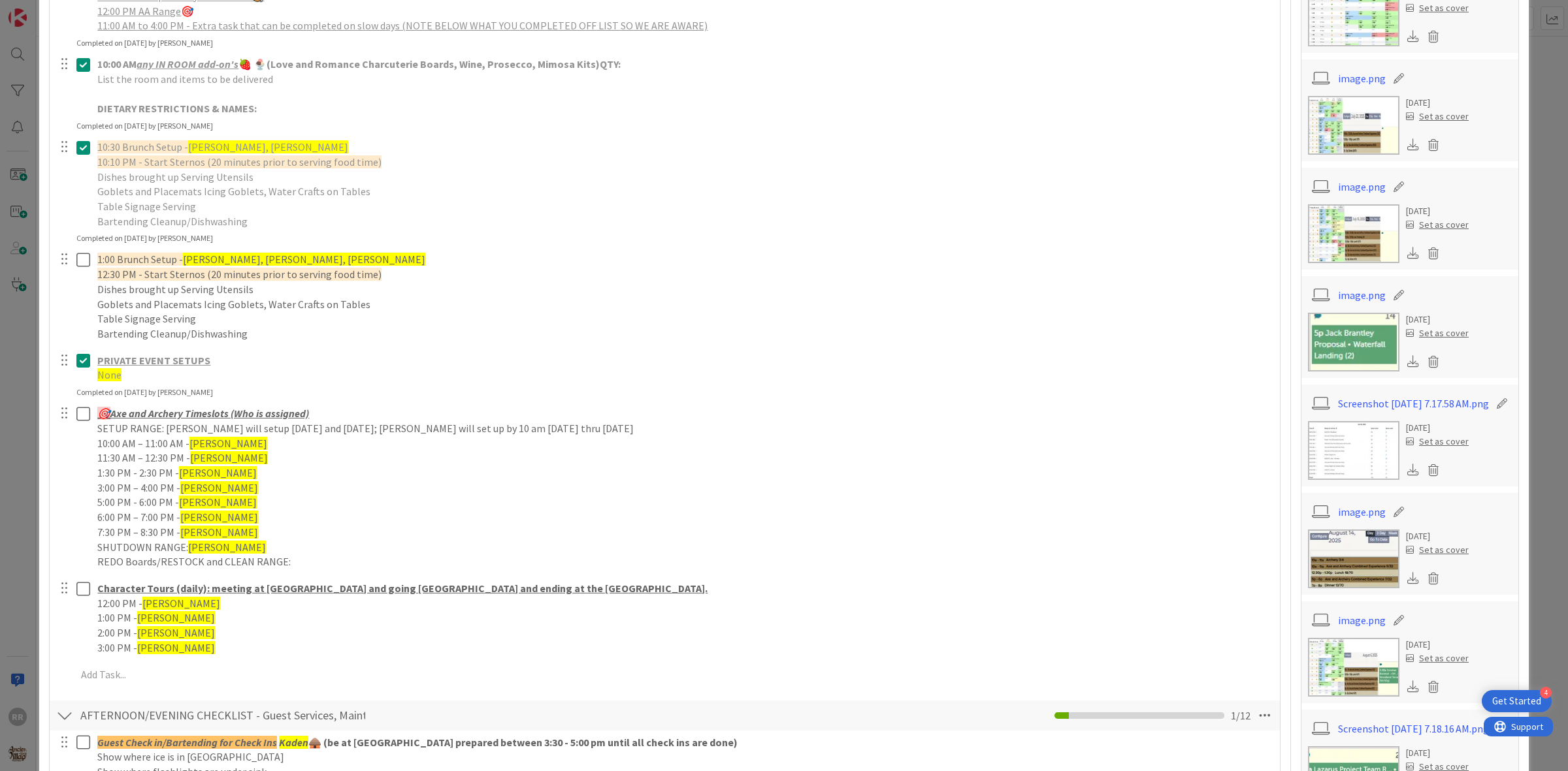
click at [605, 163] on p "10:10 PM - Start Sternos (20 minutes prior to serving food time)" at bounding box center [684, 162] width 1173 height 15
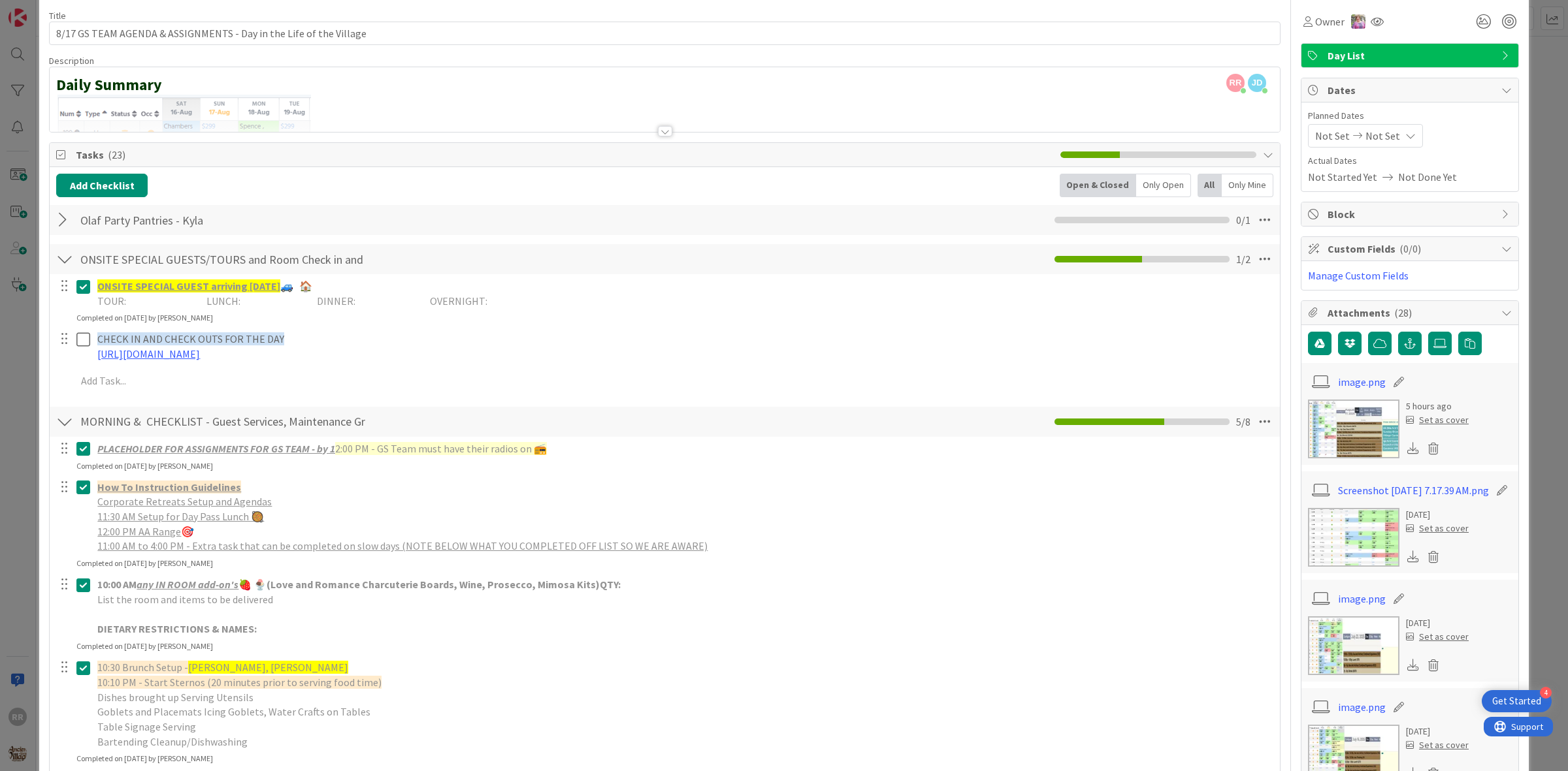
scroll to position [0, 0]
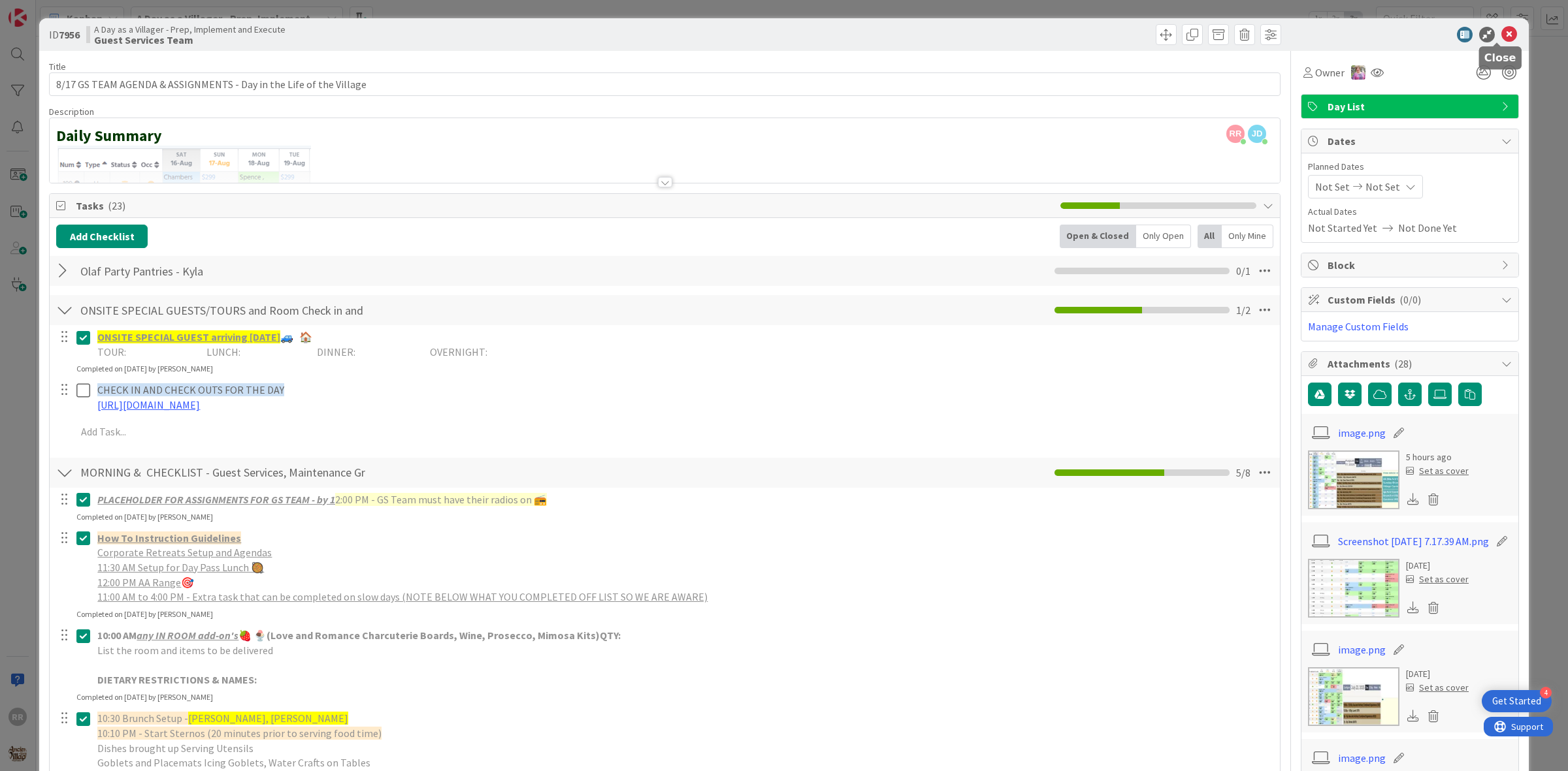
click at [1501, 36] on icon at bounding box center [1509, 35] width 16 height 16
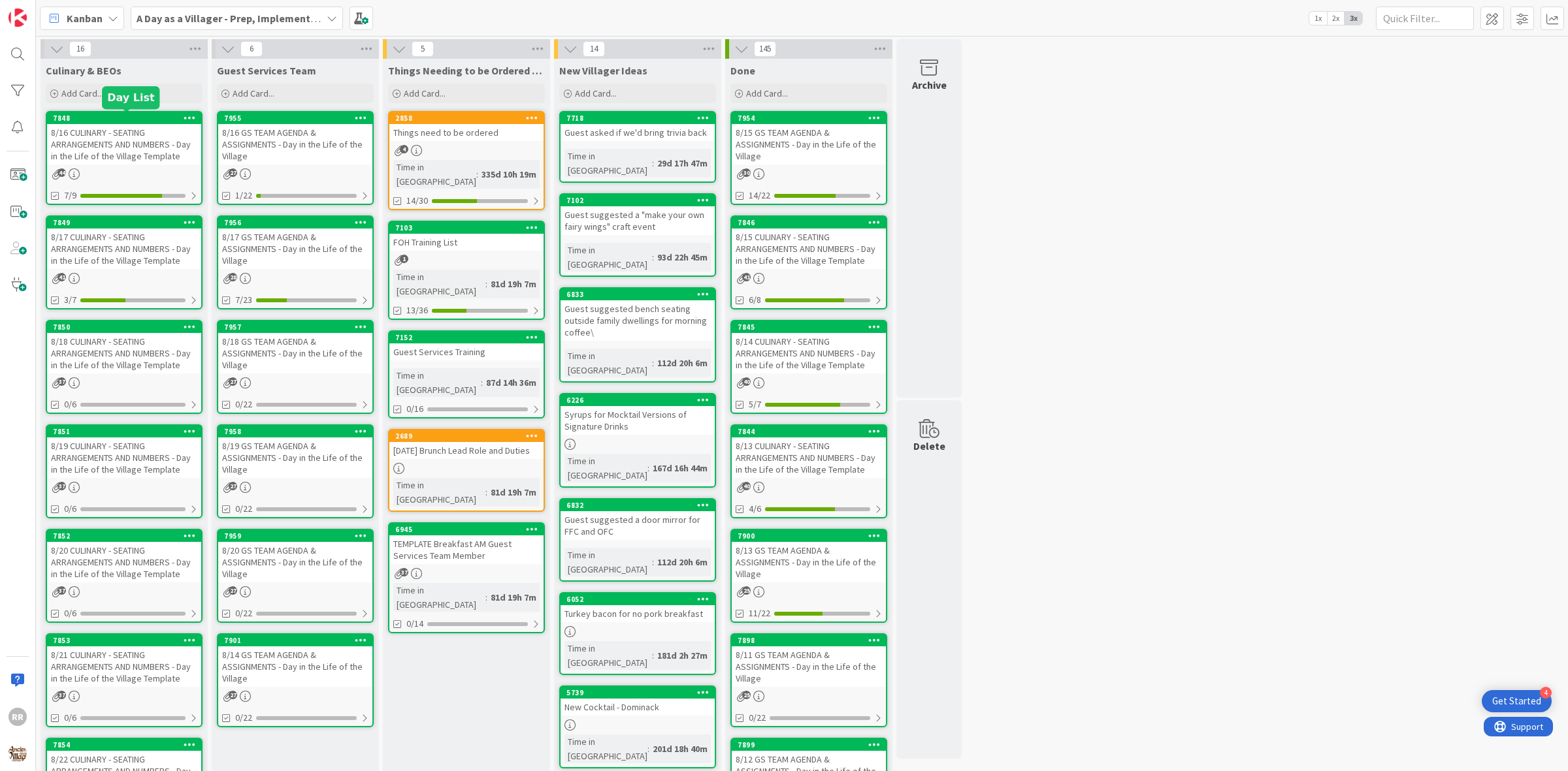
click at [140, 146] on div "8/16 CULINARY - SEATING ARRANGEMENTS AND NUMBERS - Day in the Life of the Villa…" at bounding box center [124, 145] width 154 height 40
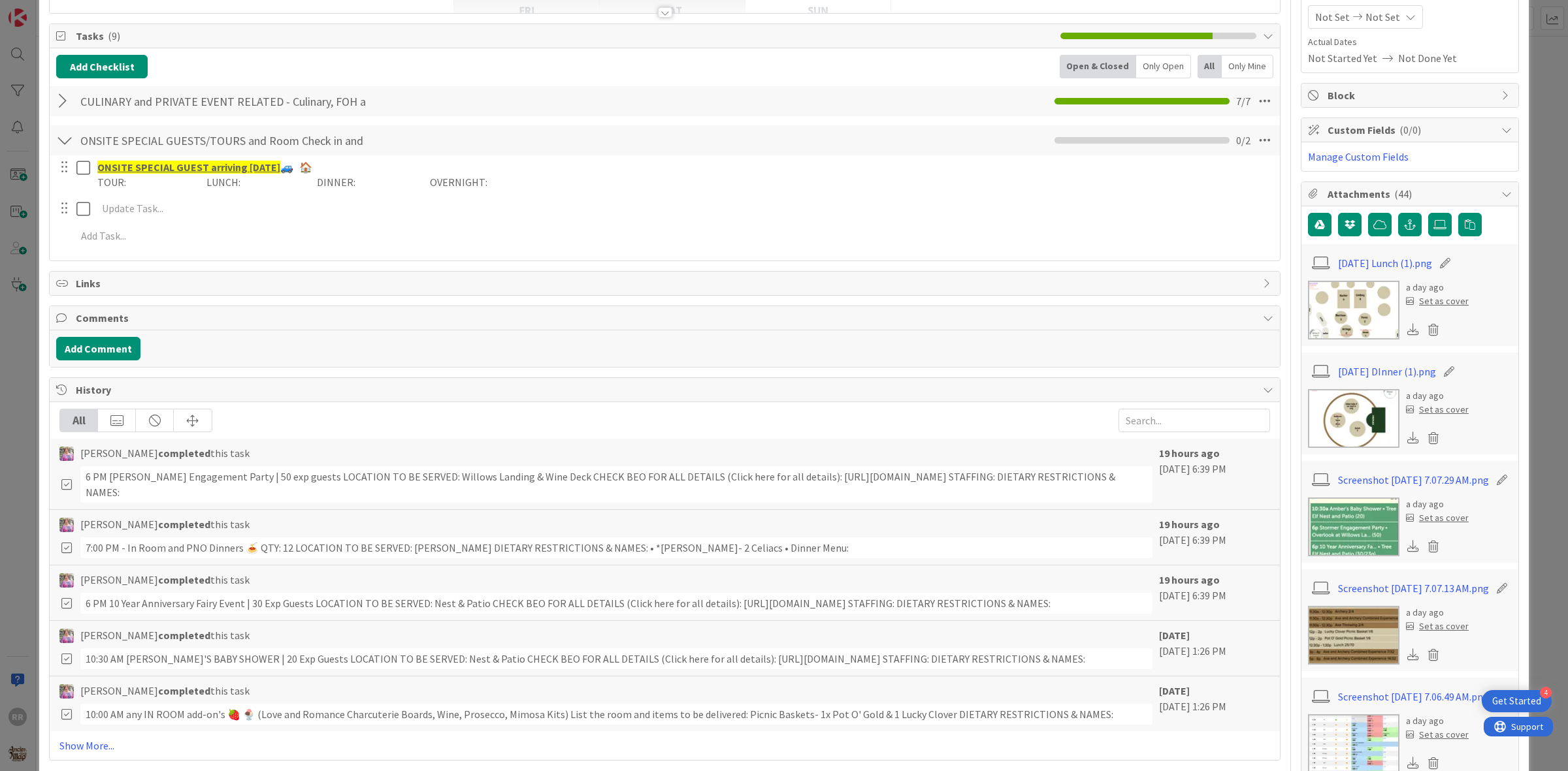
scroll to position [163, 0]
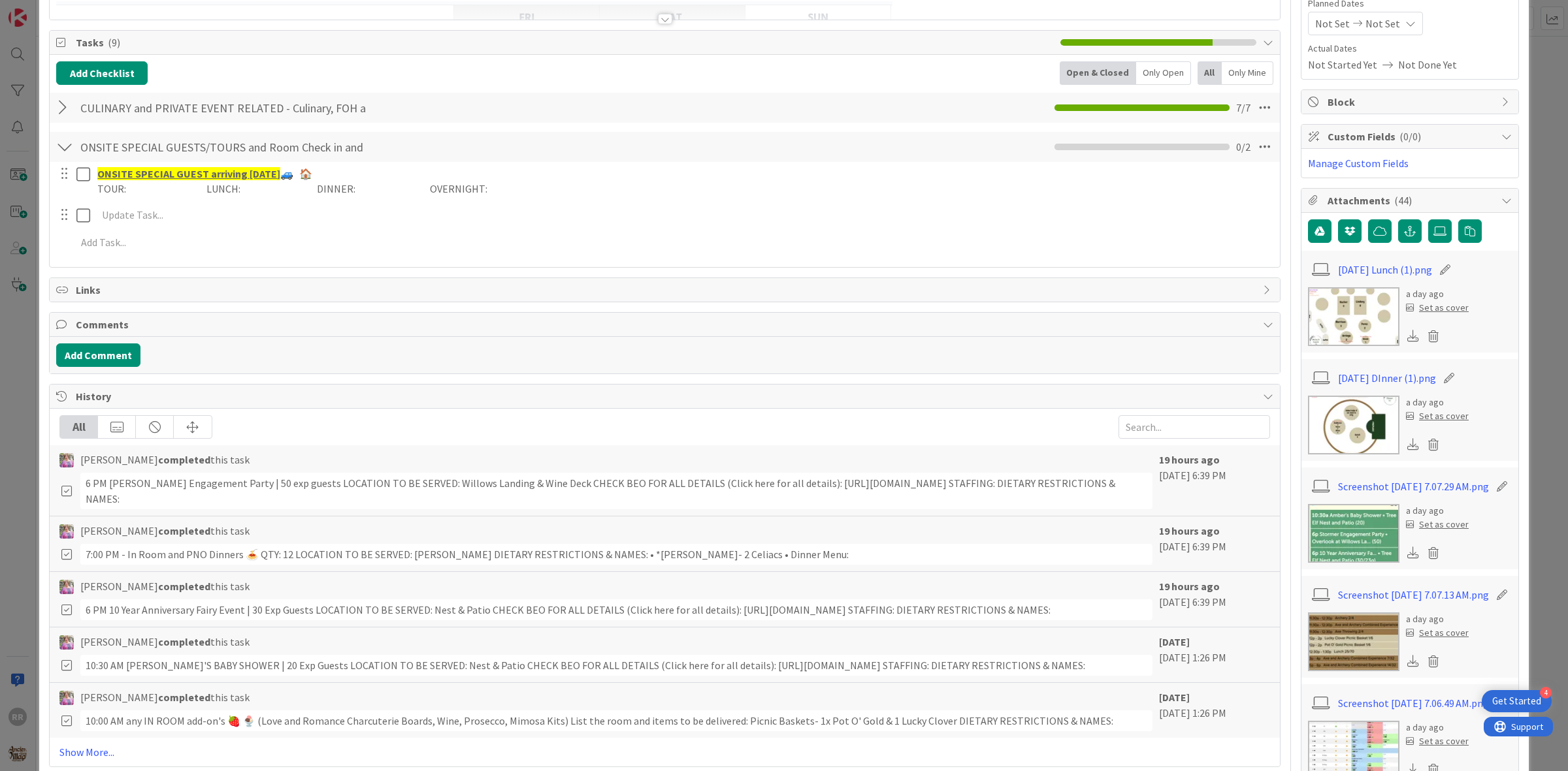
click at [62, 106] on div at bounding box center [64, 108] width 17 height 24
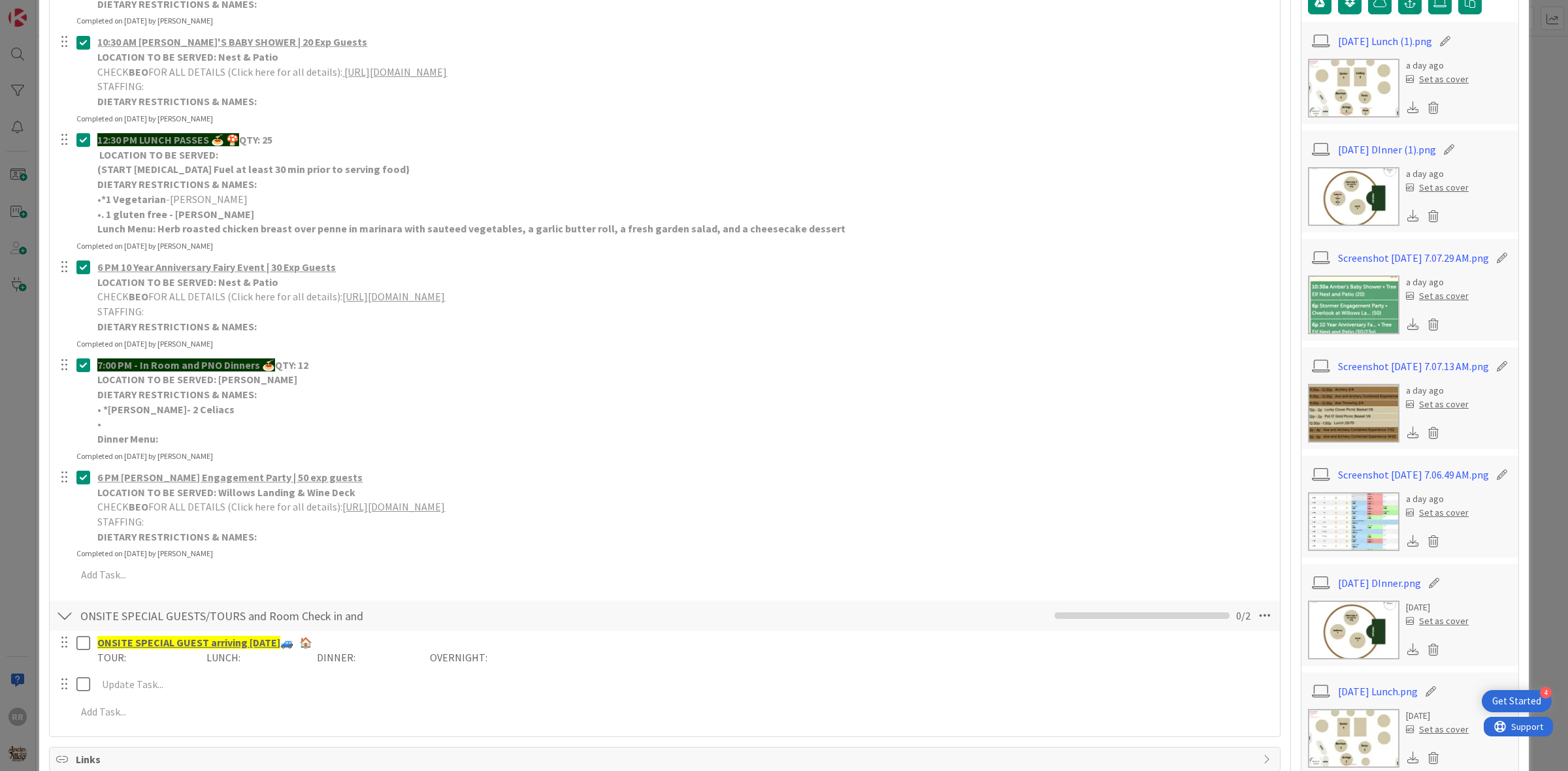
scroll to position [0, 0]
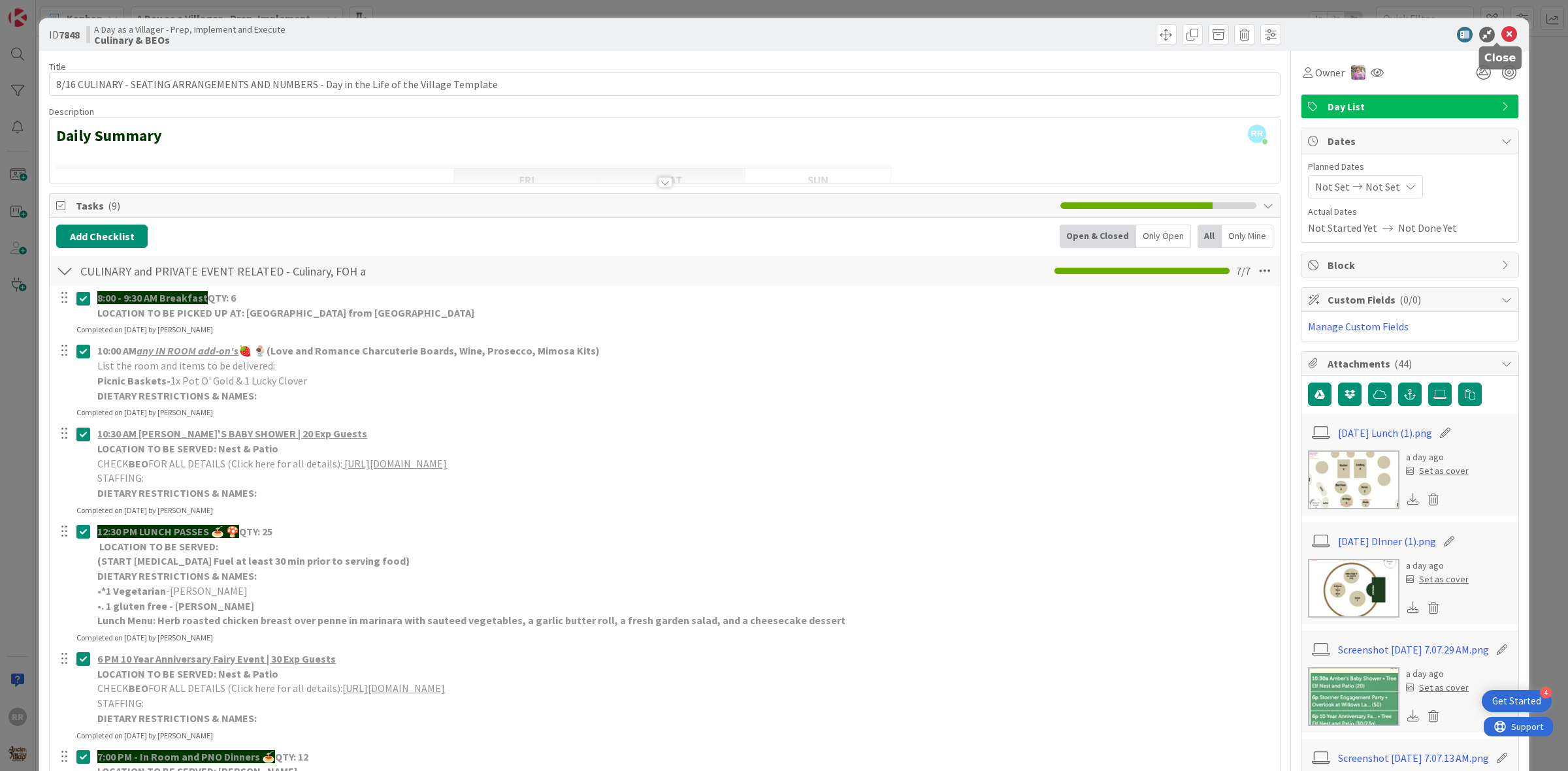
click at [1501, 35] on icon at bounding box center [1509, 35] width 16 height 16
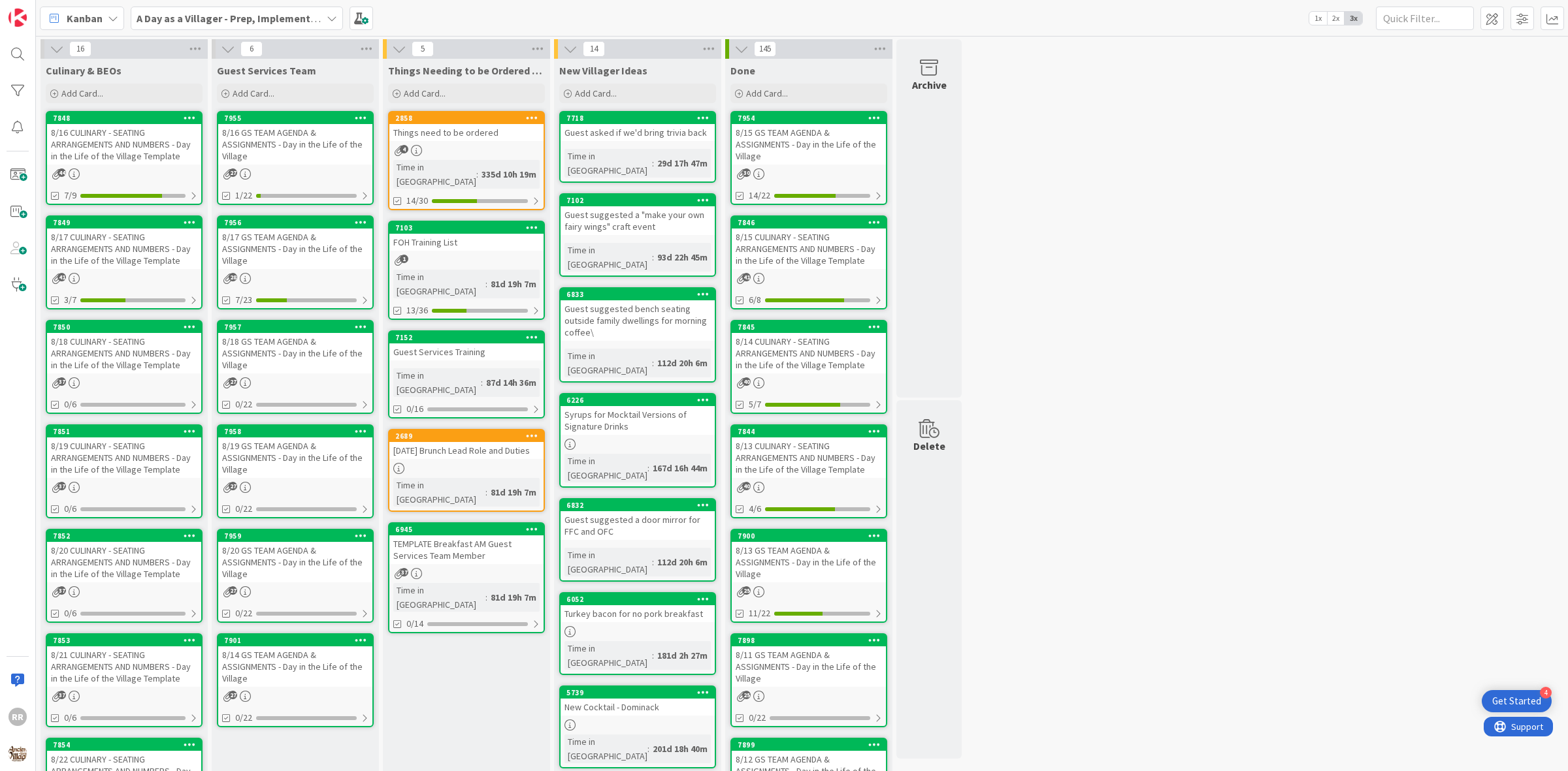
click at [440, 136] on div "Things need to be ordered" at bounding box center [466, 132] width 154 height 17
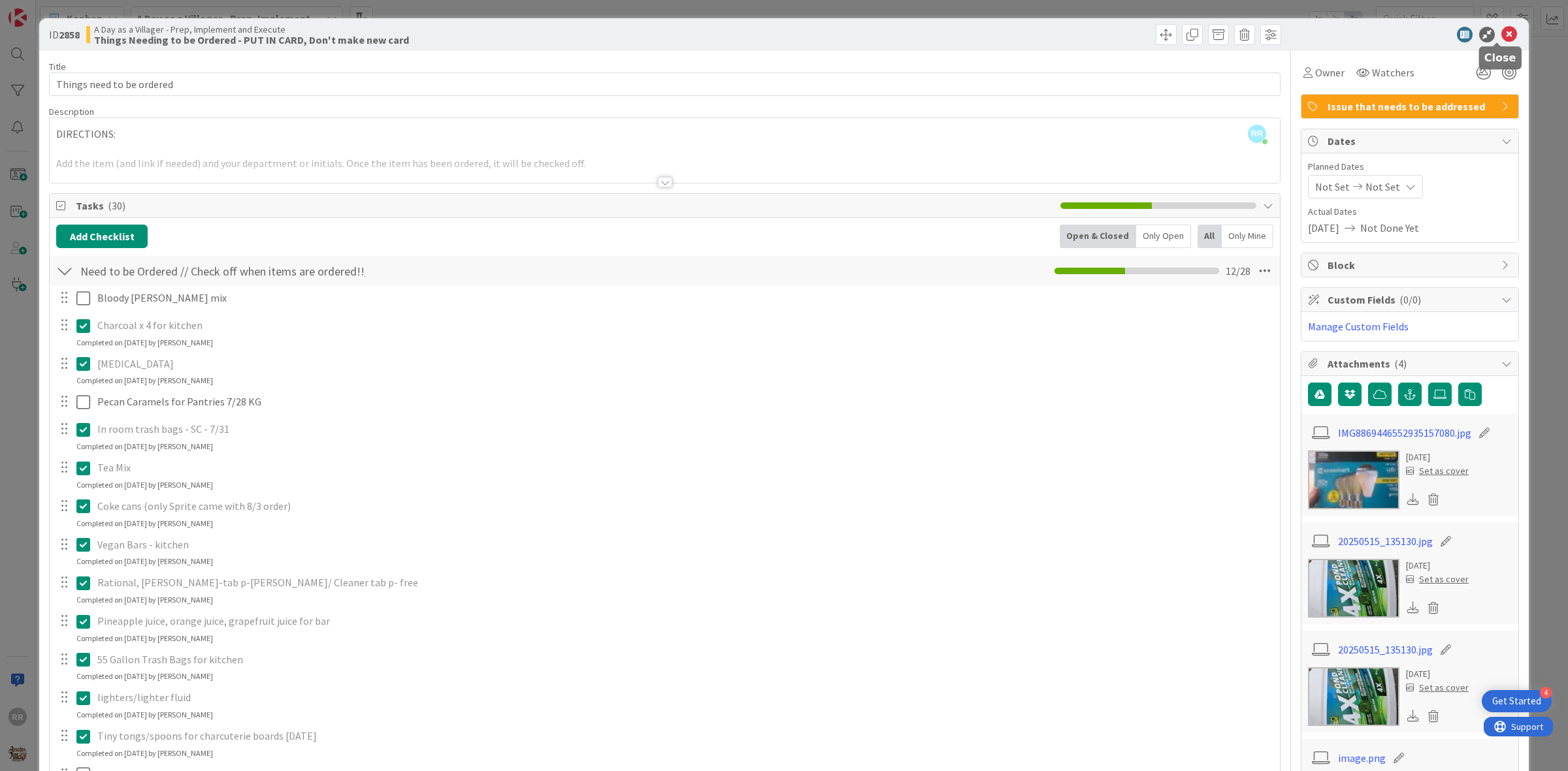
click at [1501, 27] on icon at bounding box center [1509, 35] width 16 height 16
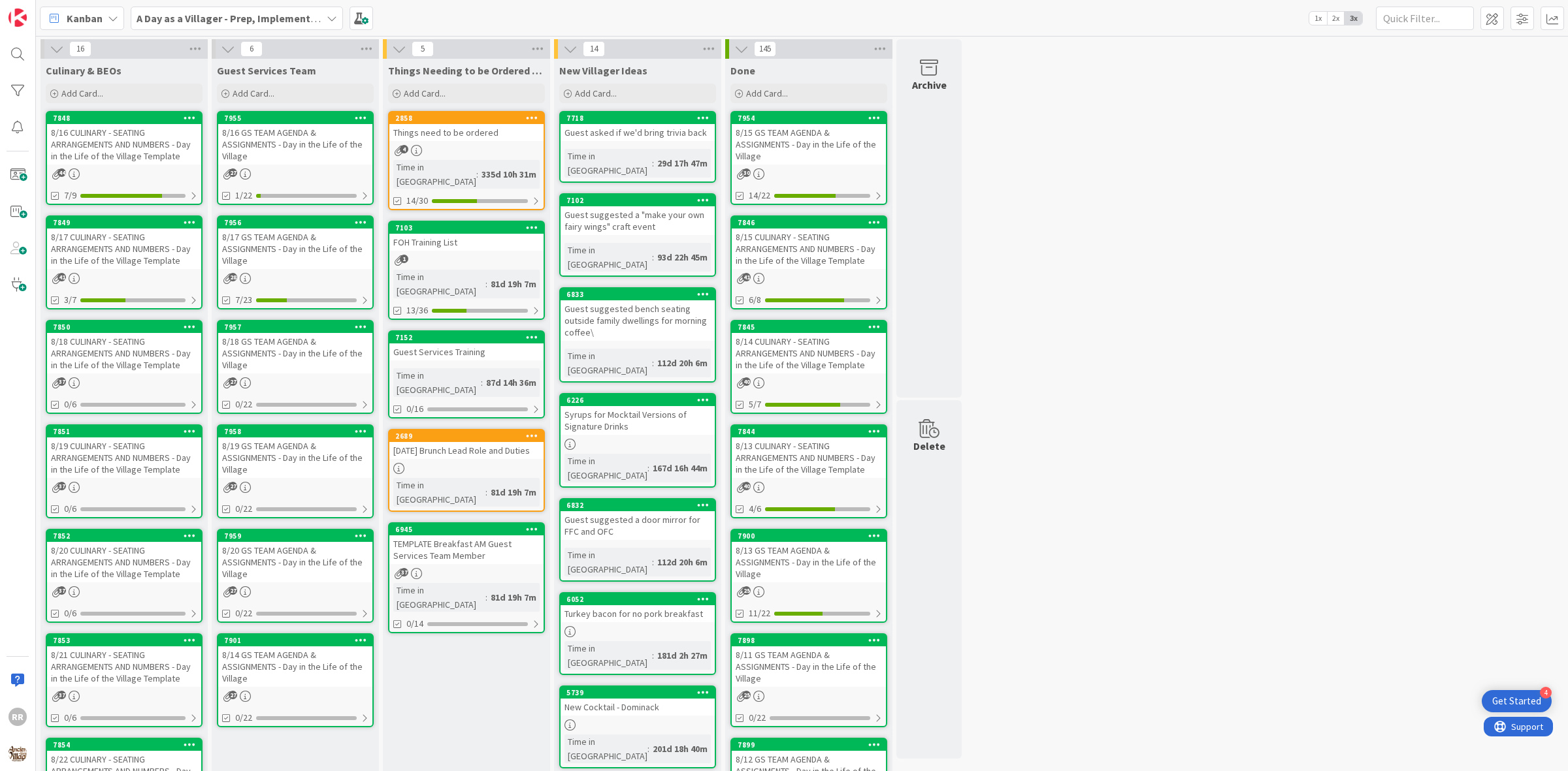
click at [1299, 277] on div "16 Culinary & BEOs Add Card... 7848 8/16 CULINARY - SEATING ARRANGEMENTS AND NU…" at bounding box center [802, 616] width 1527 height 1155
click at [479, 173] on div "335d 10h 31m" at bounding box center [509, 174] width 61 height 14
click at [494, 132] on div "Things need to be ordered" at bounding box center [466, 132] width 154 height 17
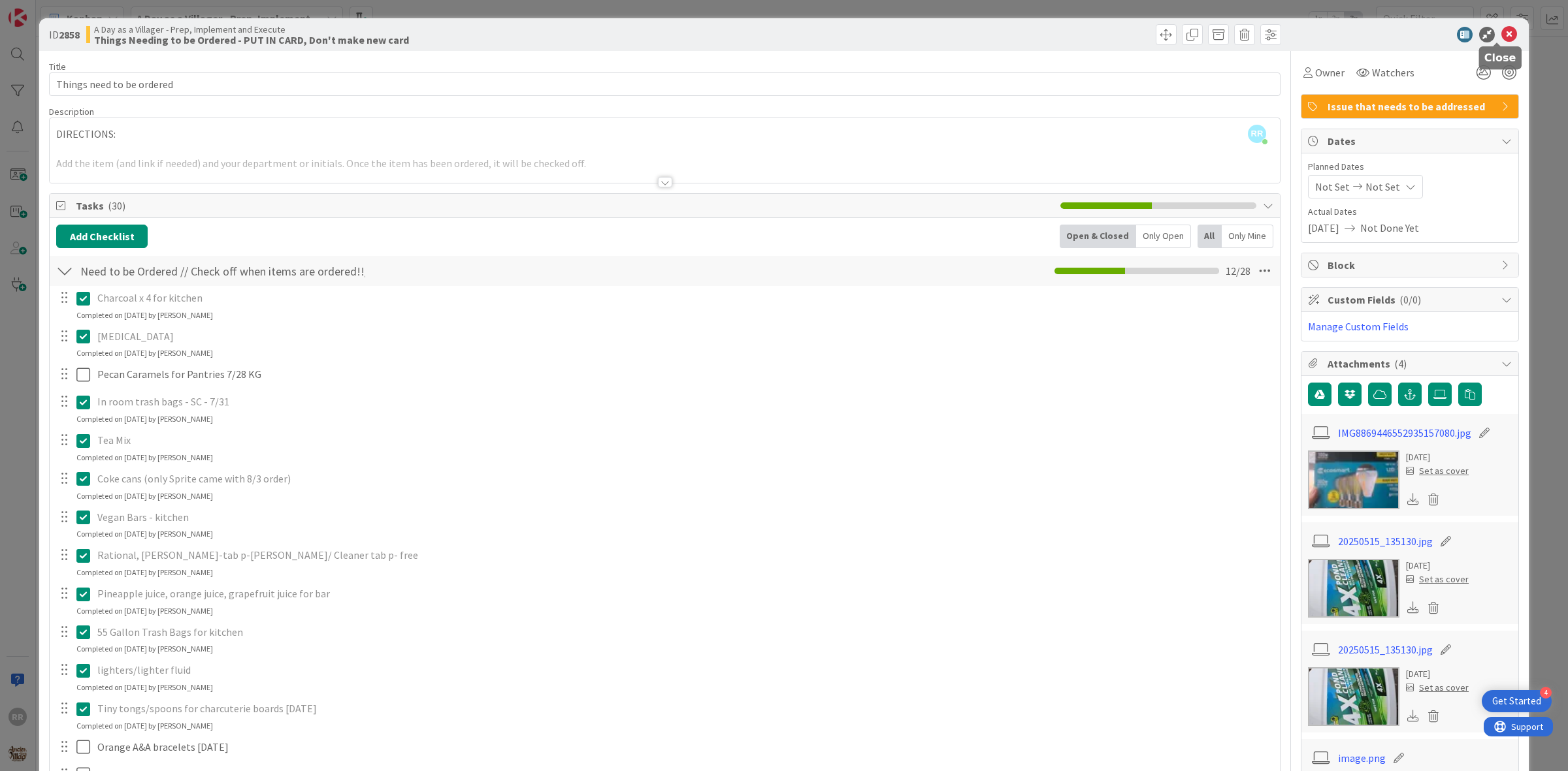
click at [1501, 38] on icon at bounding box center [1509, 35] width 16 height 16
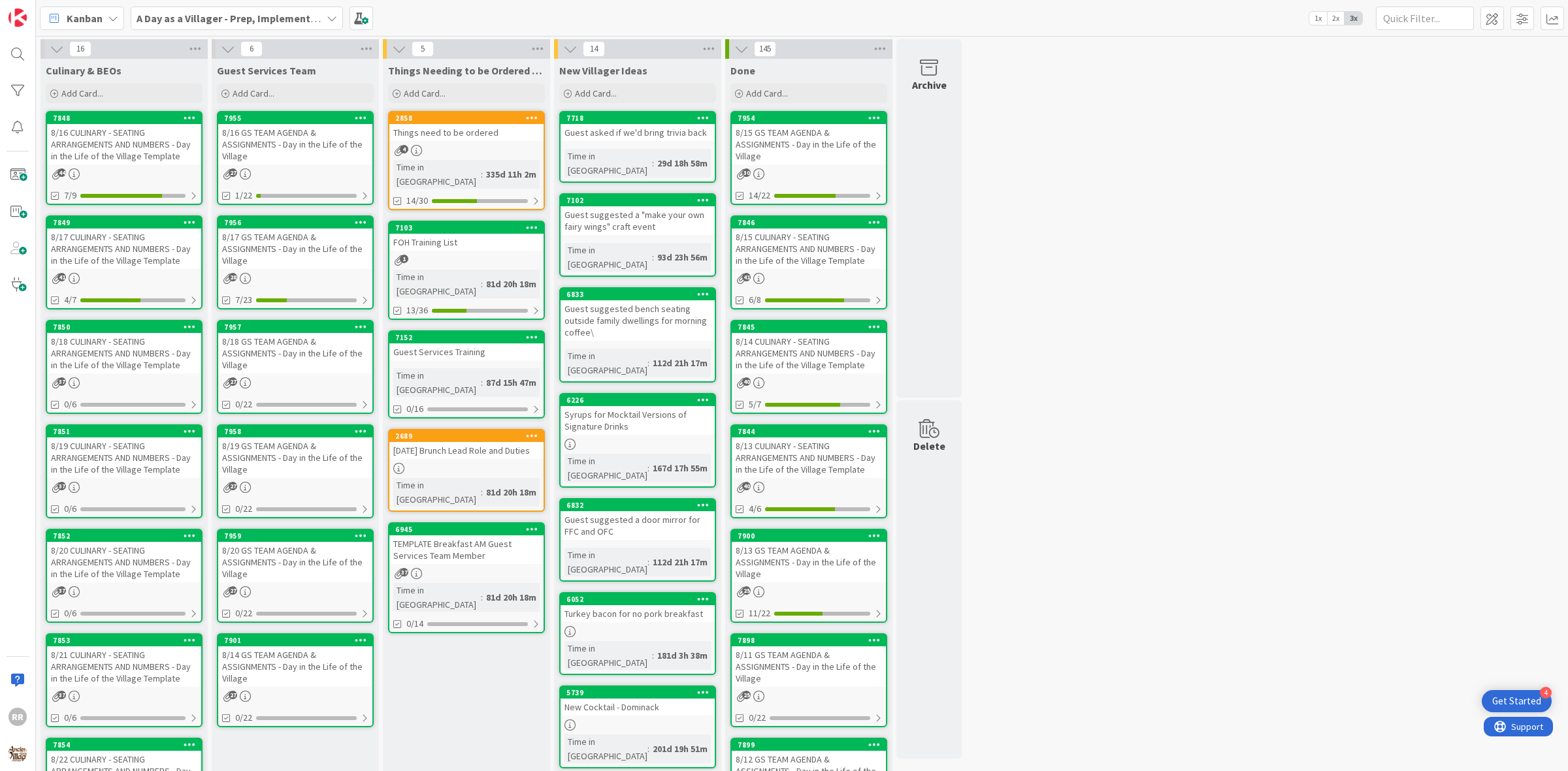
click at [145, 267] on div "8/17 CULINARY - SEATING ARRANGEMENTS AND NUMBERS - Day in the Life of the Villa…" at bounding box center [124, 249] width 154 height 40
